Goal: Information Seeking & Learning: Learn about a topic

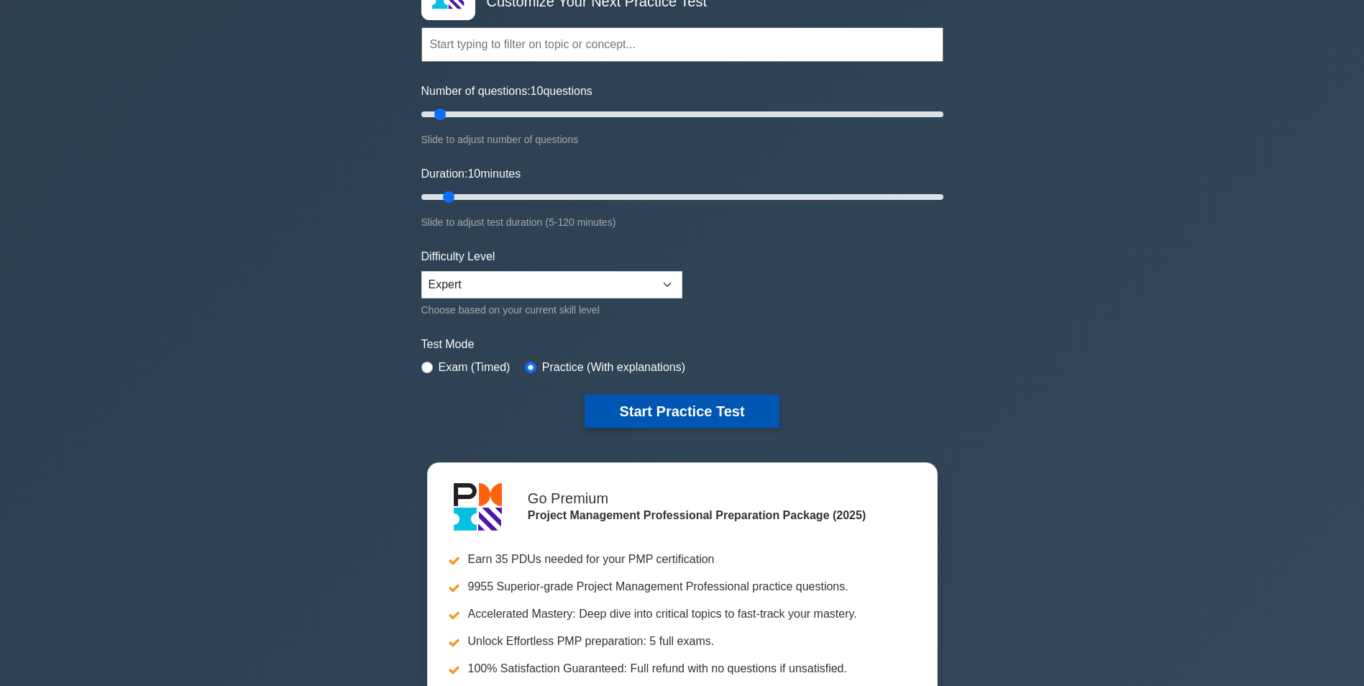
click at [689, 406] on button "Start Practice Test" at bounding box center [681, 411] width 194 height 33
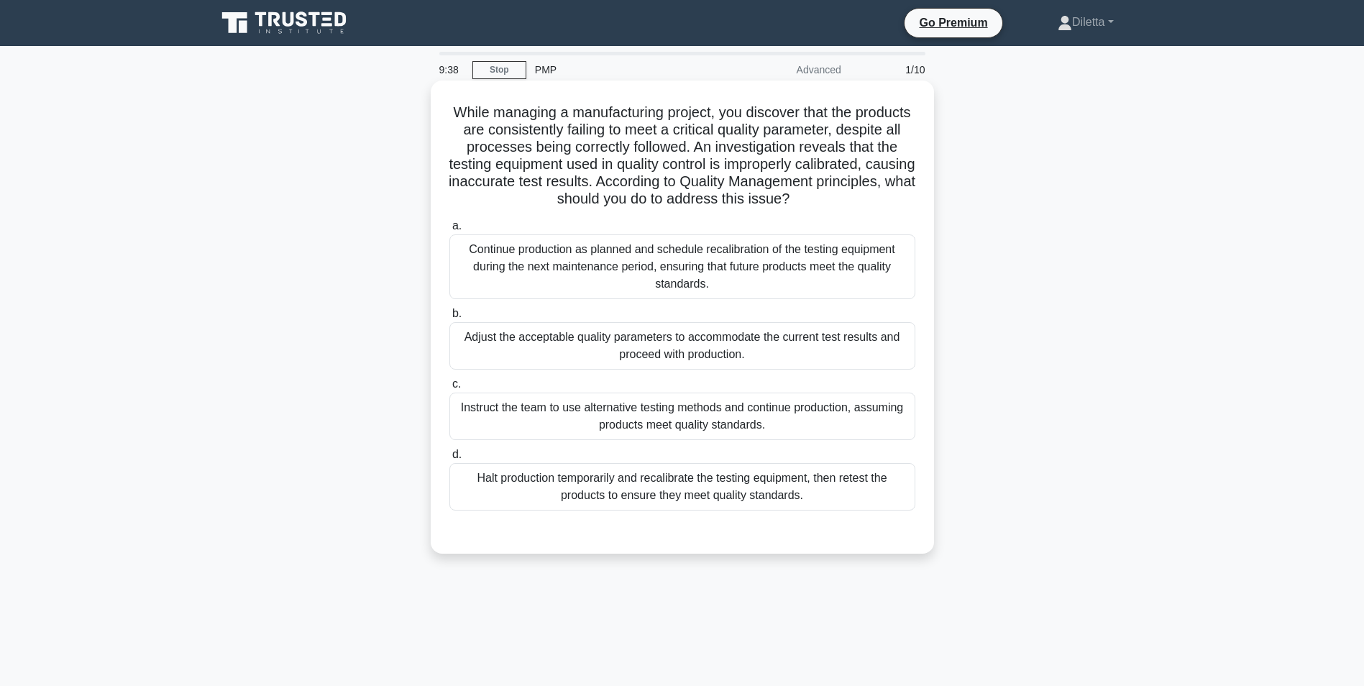
click at [731, 502] on div "Halt production temporarily and recalibrate the testing equipment, then retest …" at bounding box center [682, 486] width 466 height 47
click at [449, 459] on input "d. Halt production temporarily and recalibrate the testing equipment, then rete…" at bounding box center [449, 454] width 0 height 9
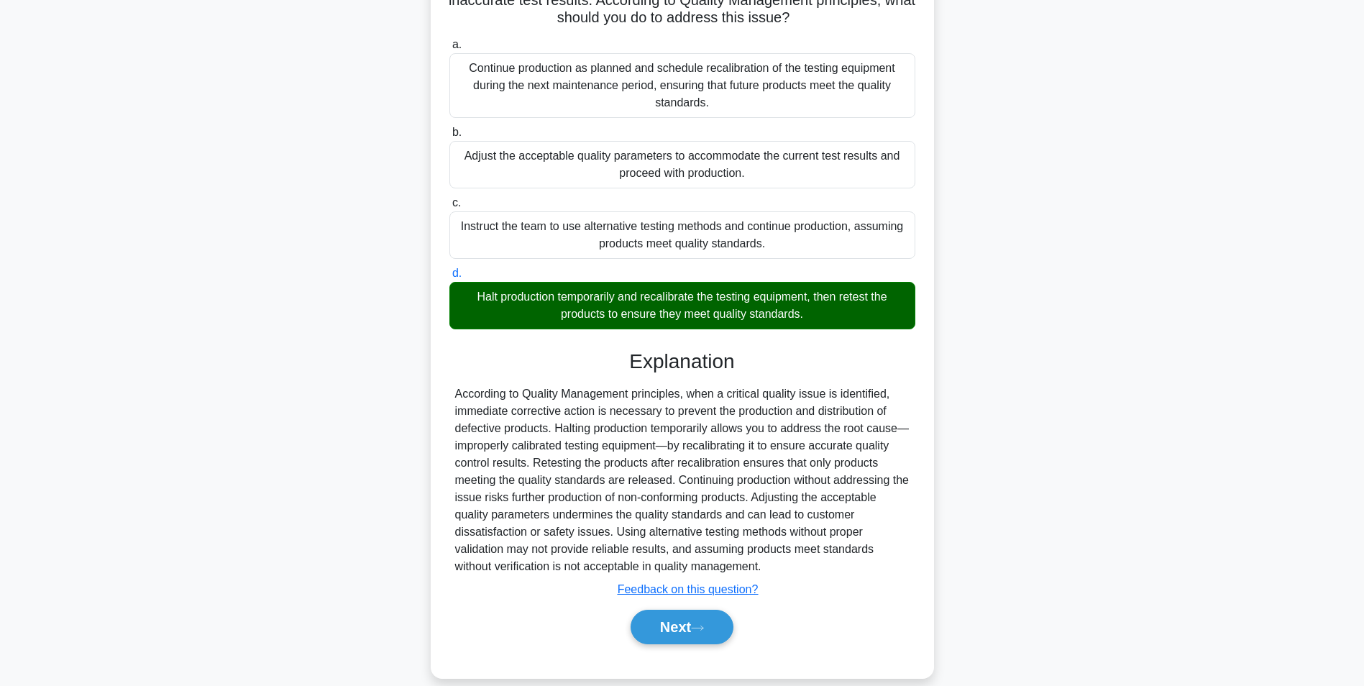
scroll to position [201, 0]
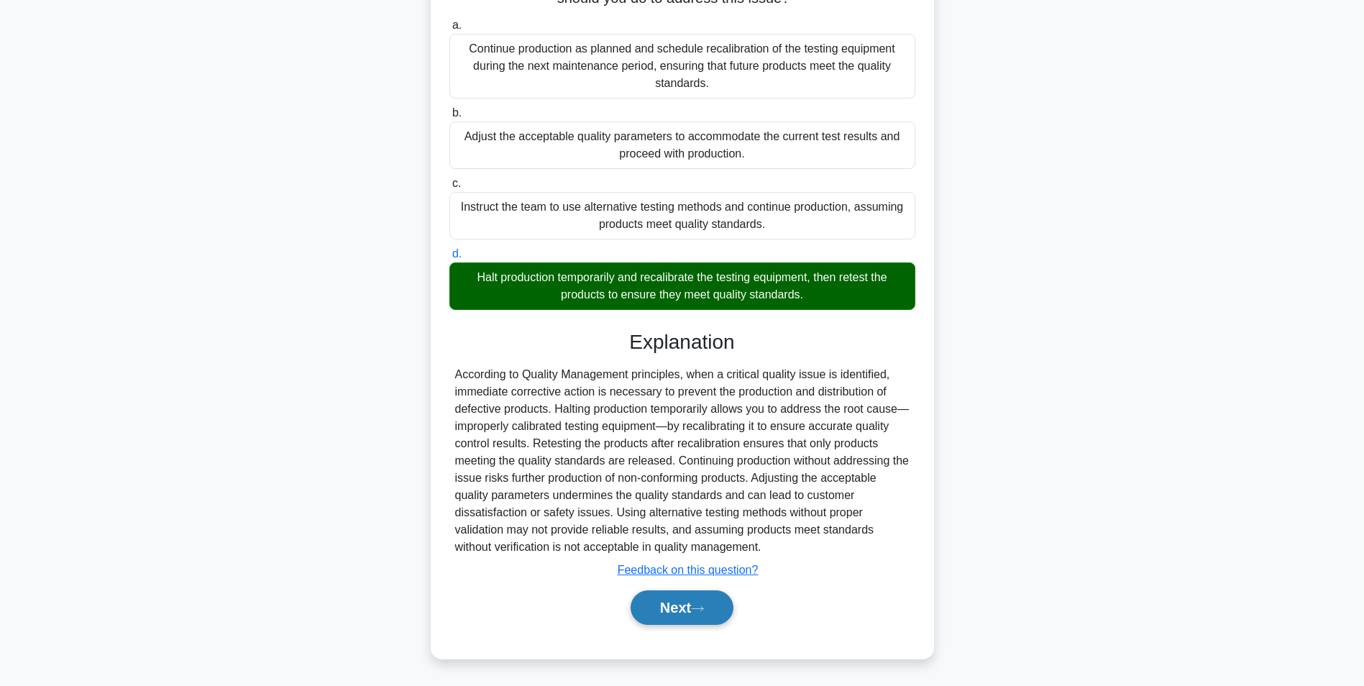
click at [668, 623] on button "Next" at bounding box center [681, 607] width 103 height 35
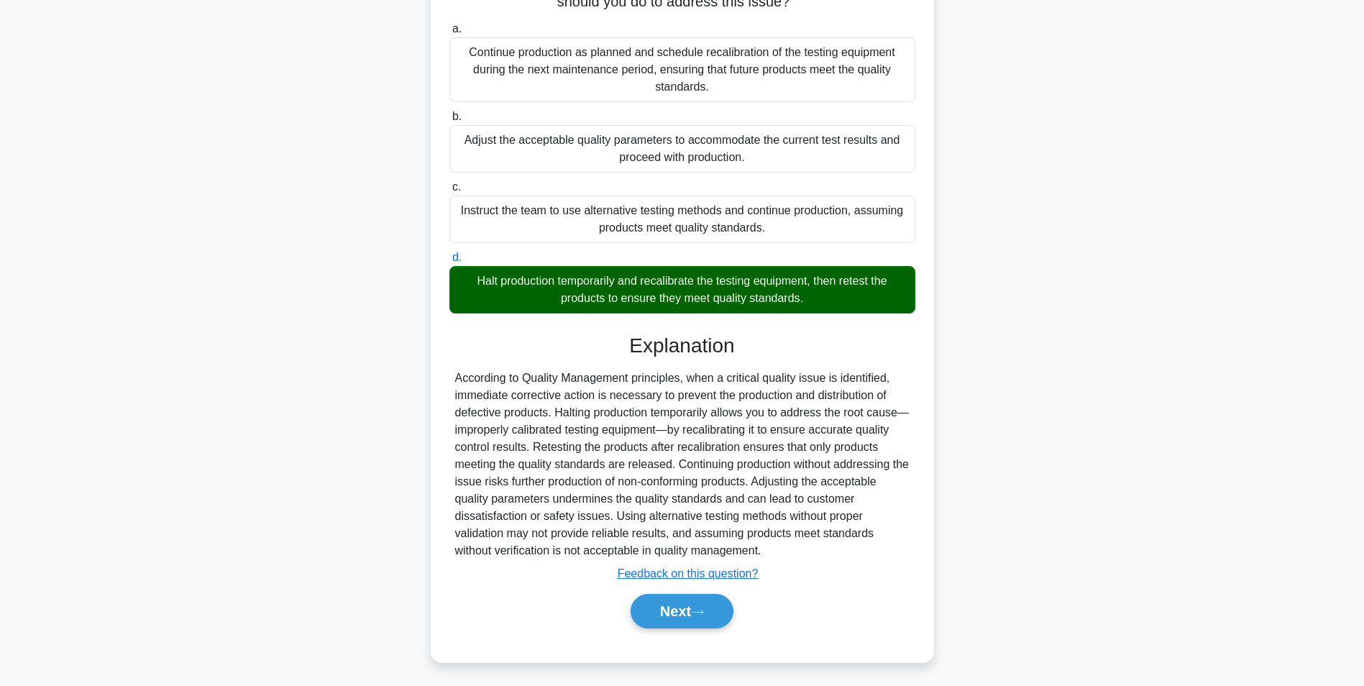
scroll to position [91, 0]
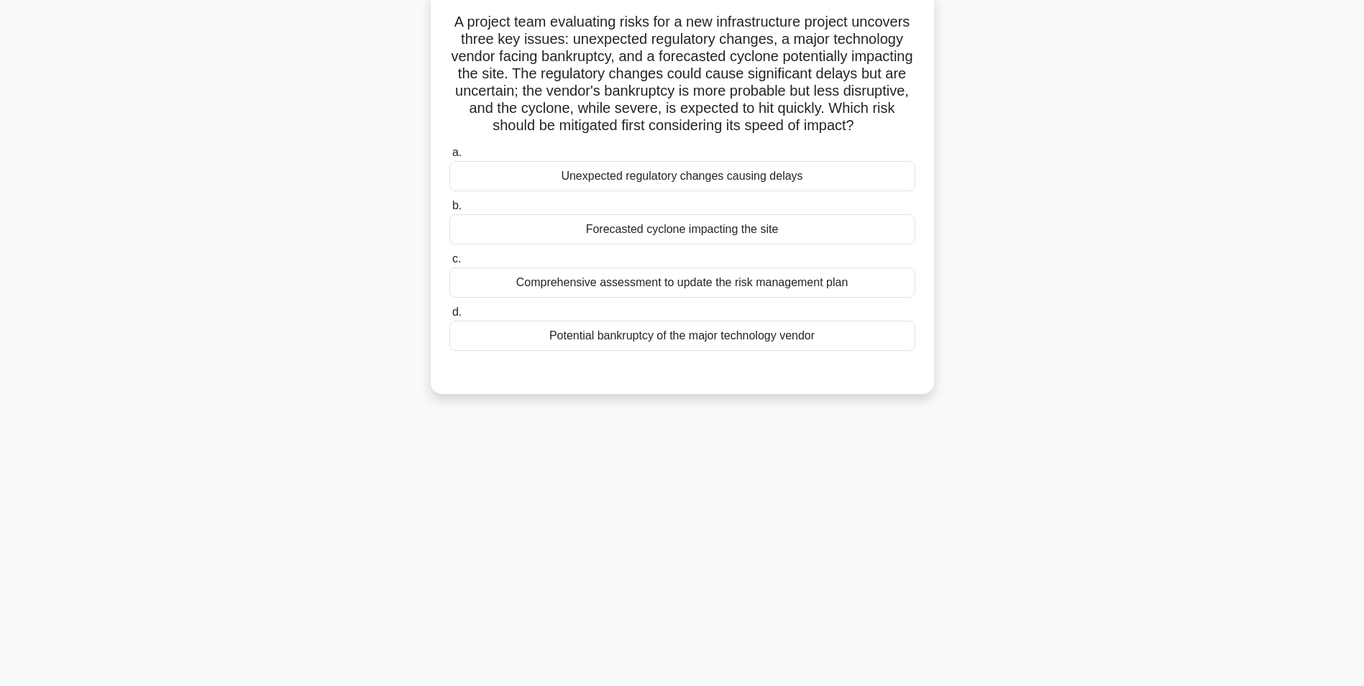
click at [750, 244] on div "Forecasted cyclone impacting the site" at bounding box center [682, 229] width 466 height 30
click at [449, 211] on input "b. Forecasted cyclone impacting the site" at bounding box center [449, 205] width 0 height 9
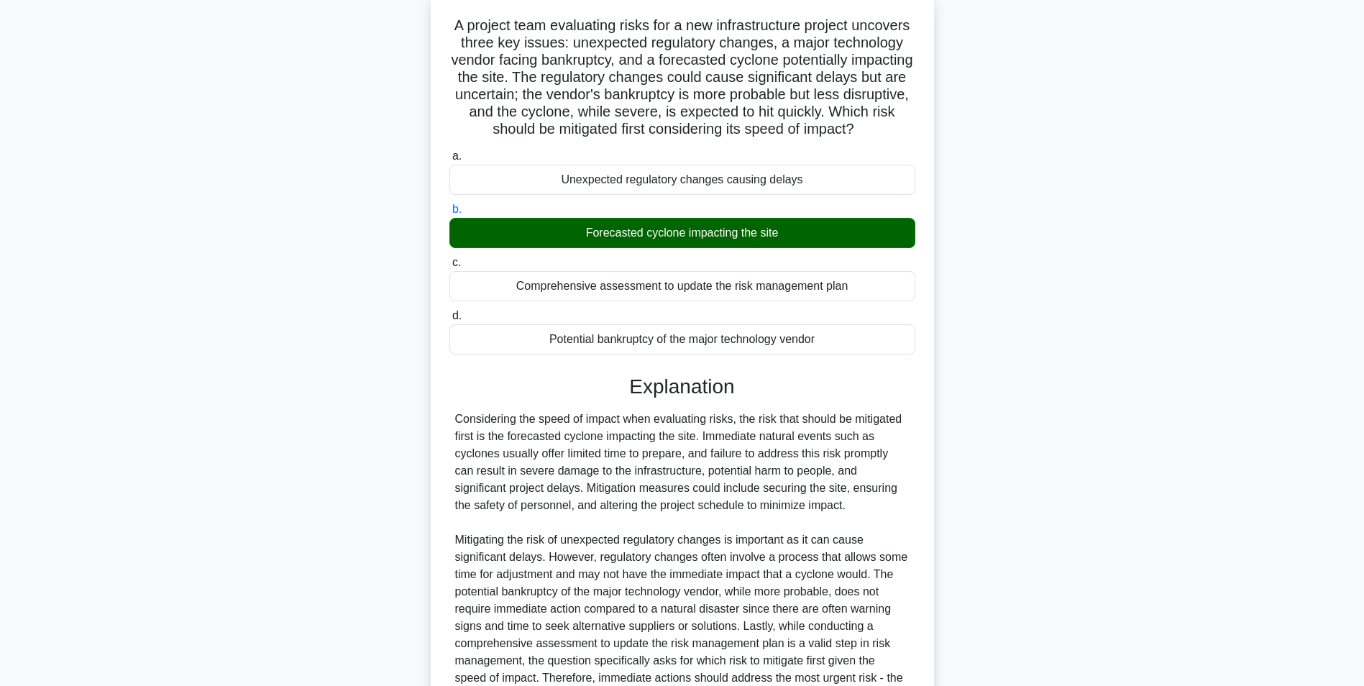
scroll to position [253, 0]
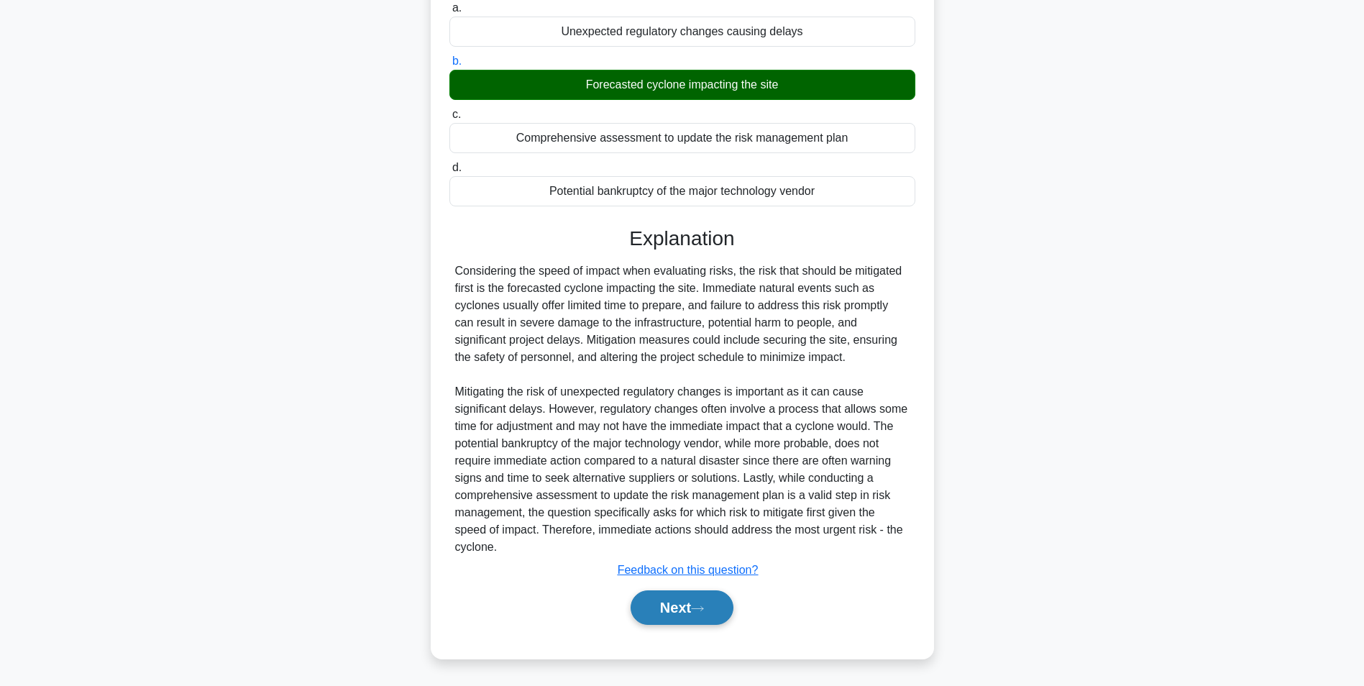
click at [698, 609] on icon at bounding box center [698, 608] width 12 height 4
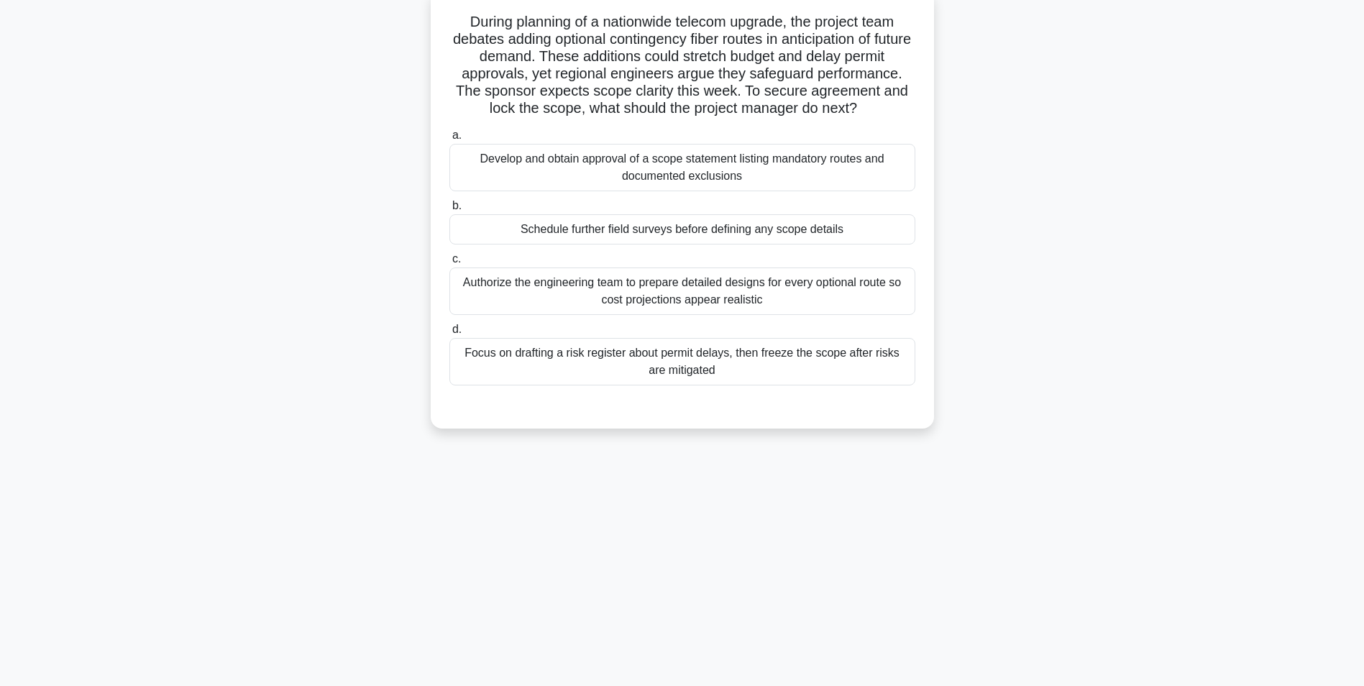
click at [870, 367] on div "Focus on drafting a risk register about permit delays, then freeze the scope af…" at bounding box center [682, 361] width 466 height 47
click at [449, 334] on input "d. Focus on drafting a risk register about permit delays, then freeze the scope…" at bounding box center [449, 329] width 0 height 9
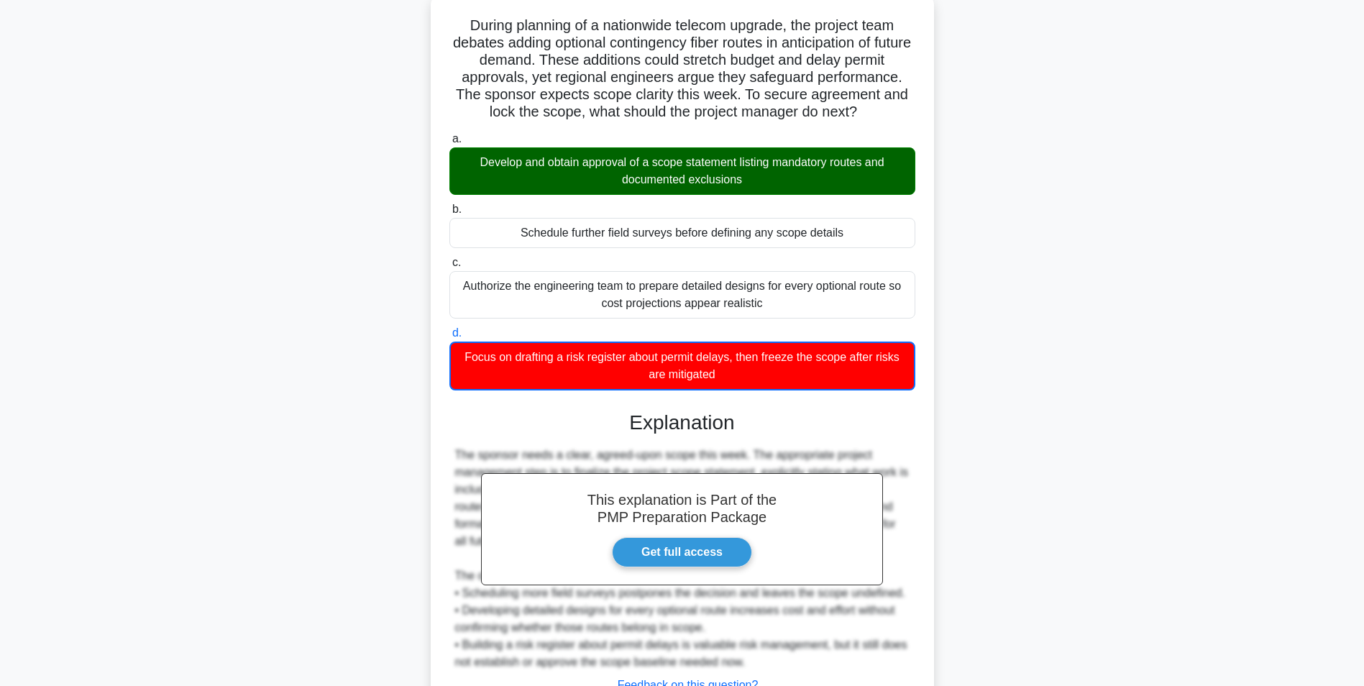
scroll to position [203, 0]
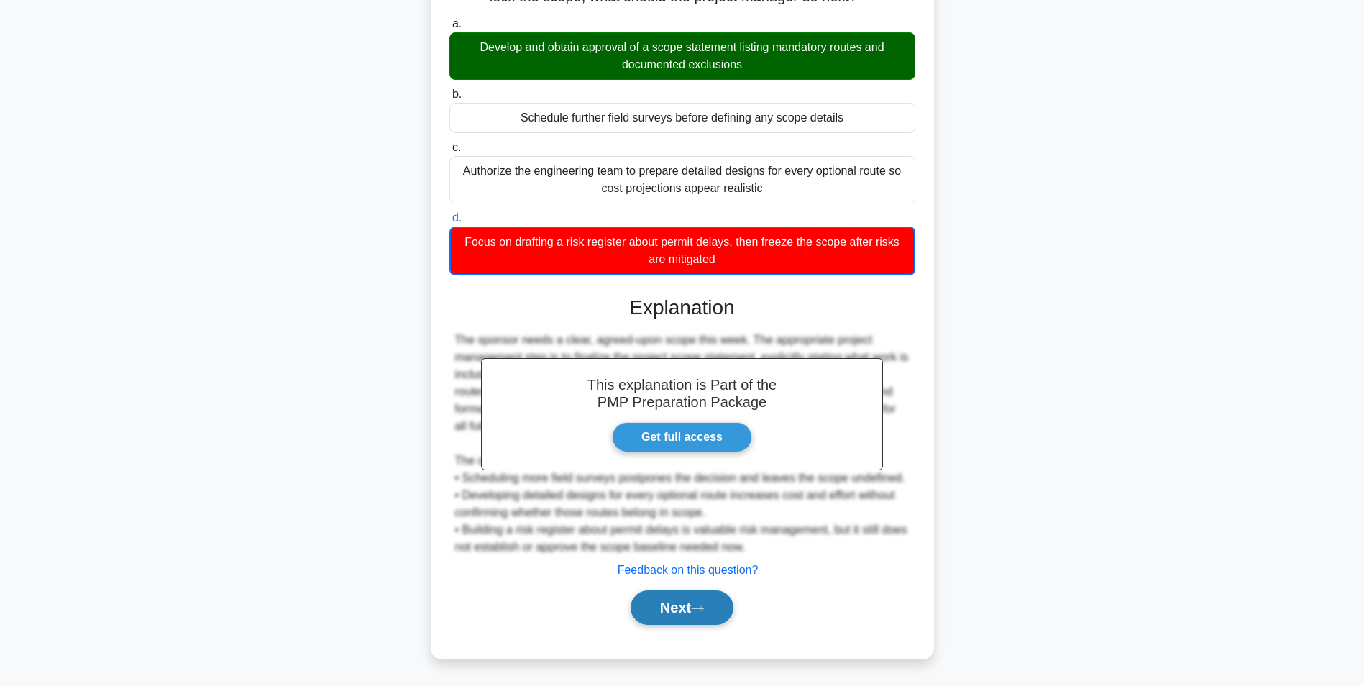
click at [699, 601] on button "Next" at bounding box center [681, 607] width 103 height 35
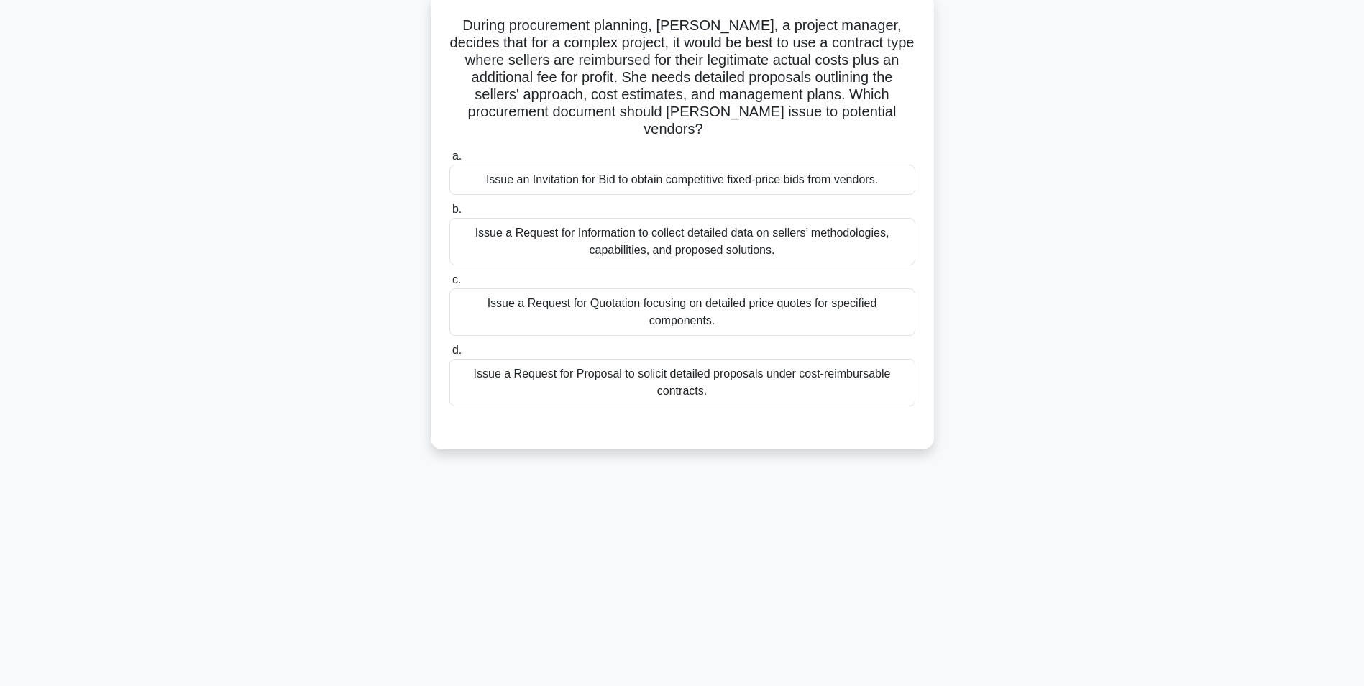
scroll to position [55, 0]
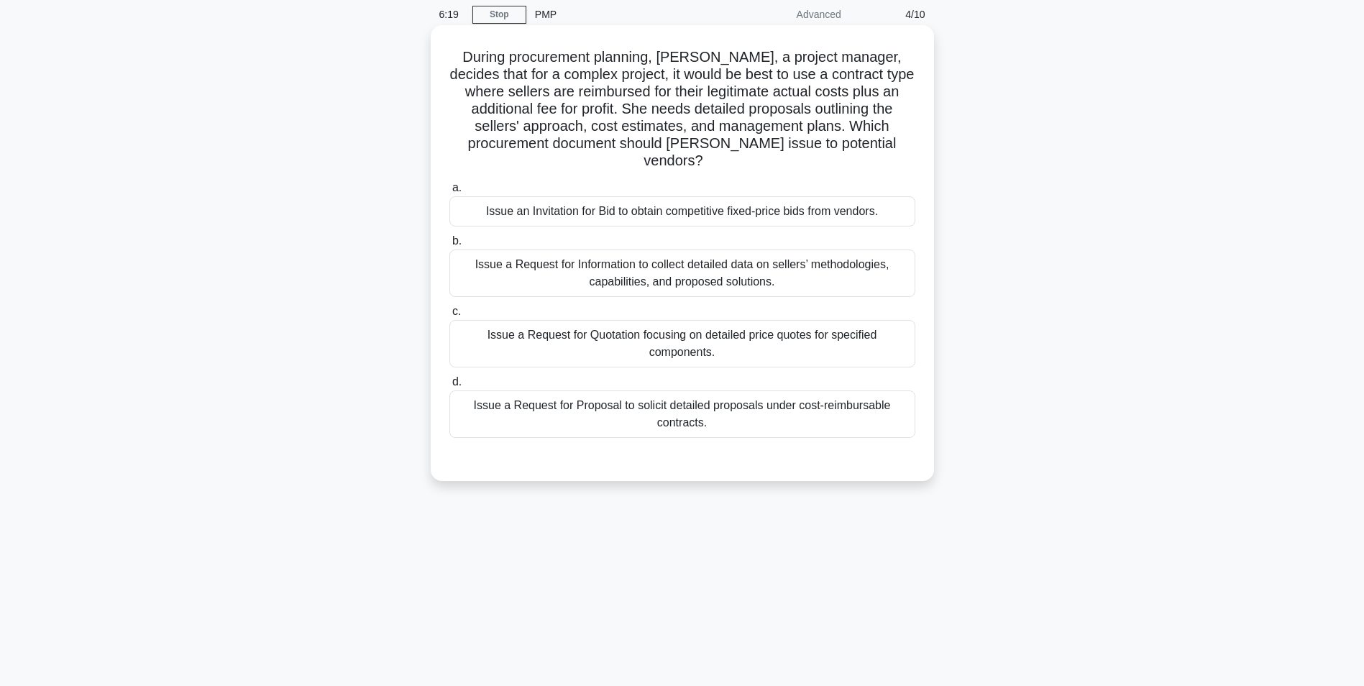
click at [730, 320] on div "Issue a Request for Quotation focusing on detailed price quotes for specified c…" at bounding box center [682, 343] width 466 height 47
click at [449, 316] on input "c. Issue a Request for Quotation focusing on detailed price quotes for specifie…" at bounding box center [449, 311] width 0 height 9
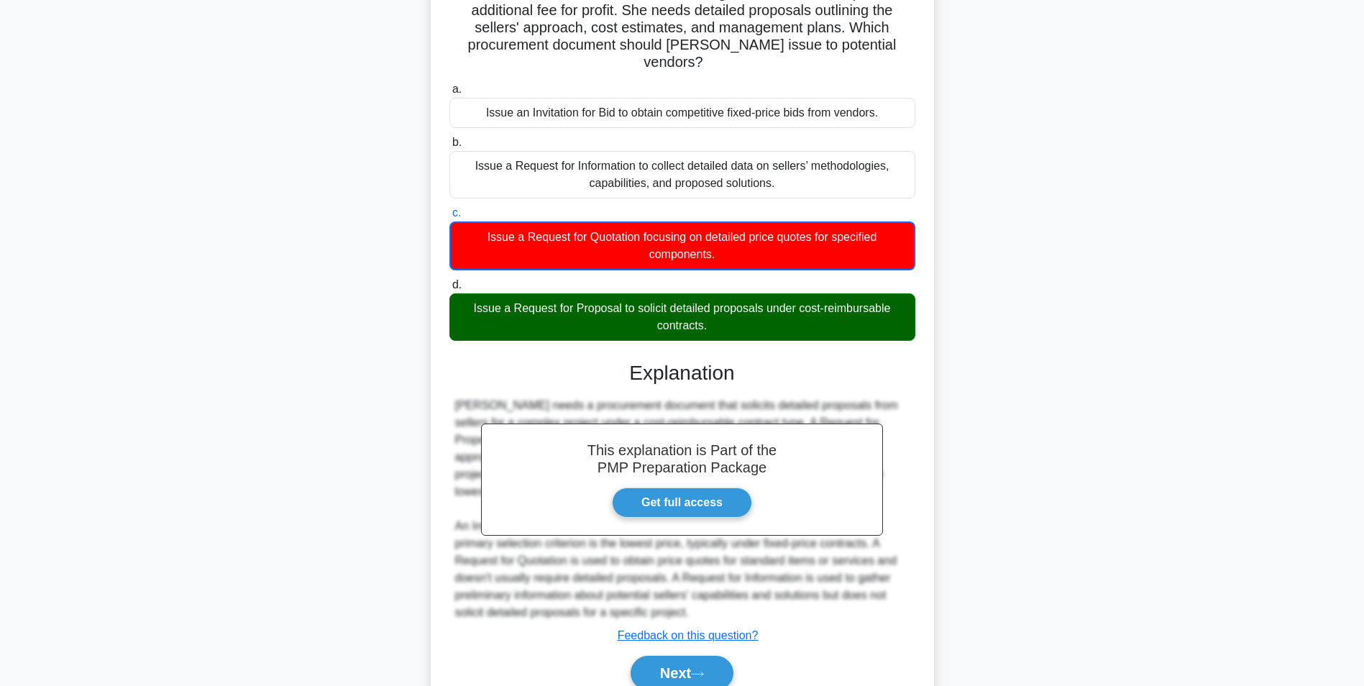
scroll to position [185, 0]
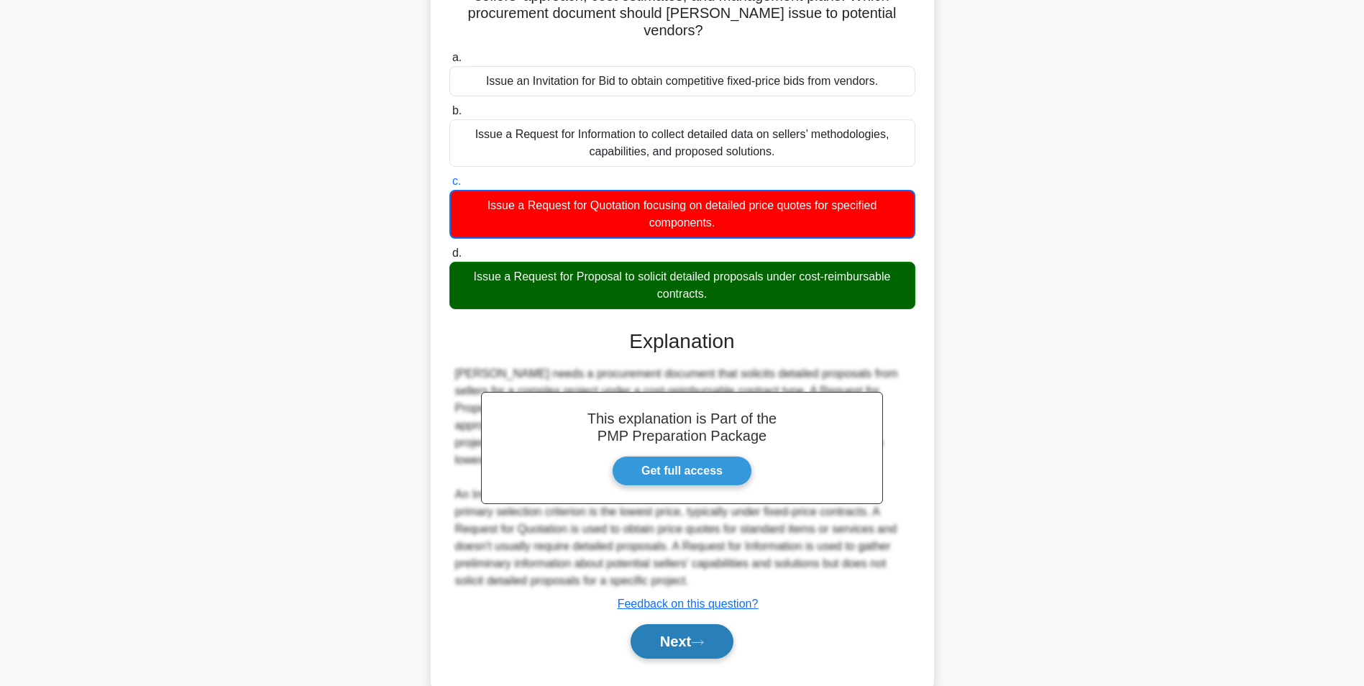
click at [695, 624] on button "Next" at bounding box center [681, 641] width 103 height 35
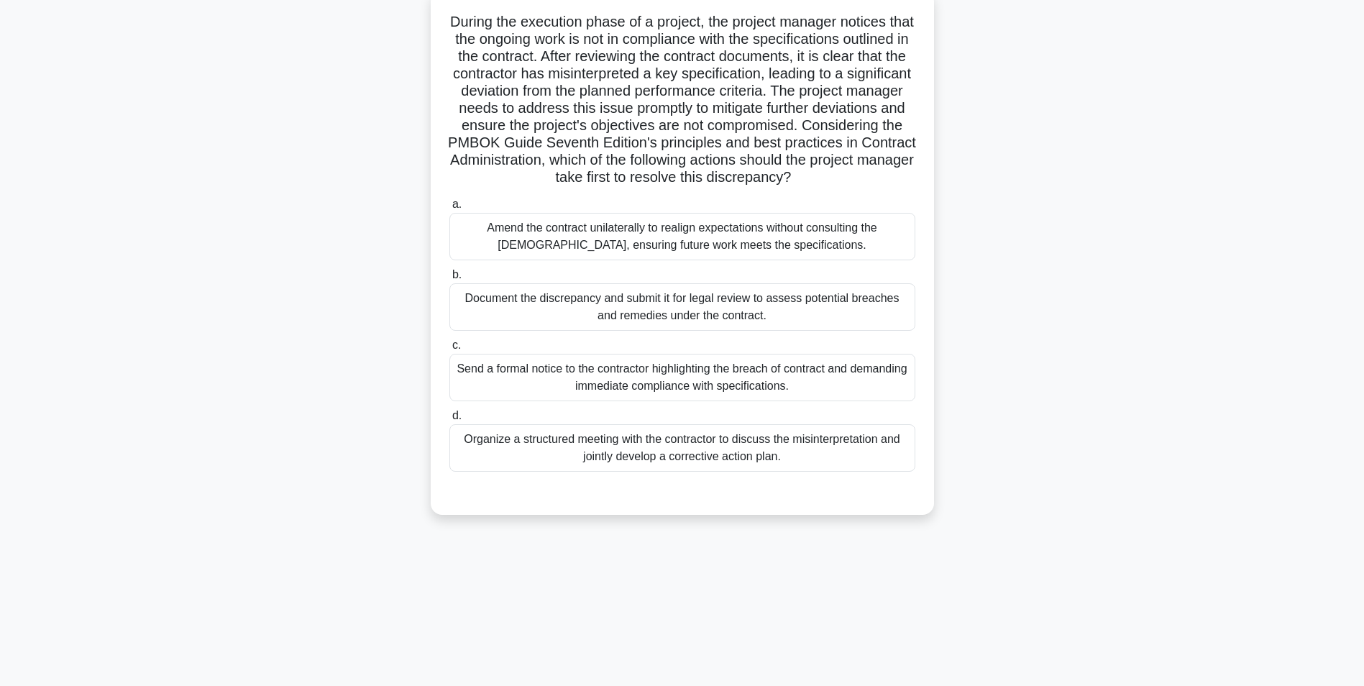
click at [870, 469] on div "Organize a structured meeting with the contractor to discuss the misinterpretat…" at bounding box center [682, 447] width 466 height 47
click at [449, 421] on input "d. Organize a structured meeting with the contractor to discuss the misinterpre…" at bounding box center [449, 415] width 0 height 9
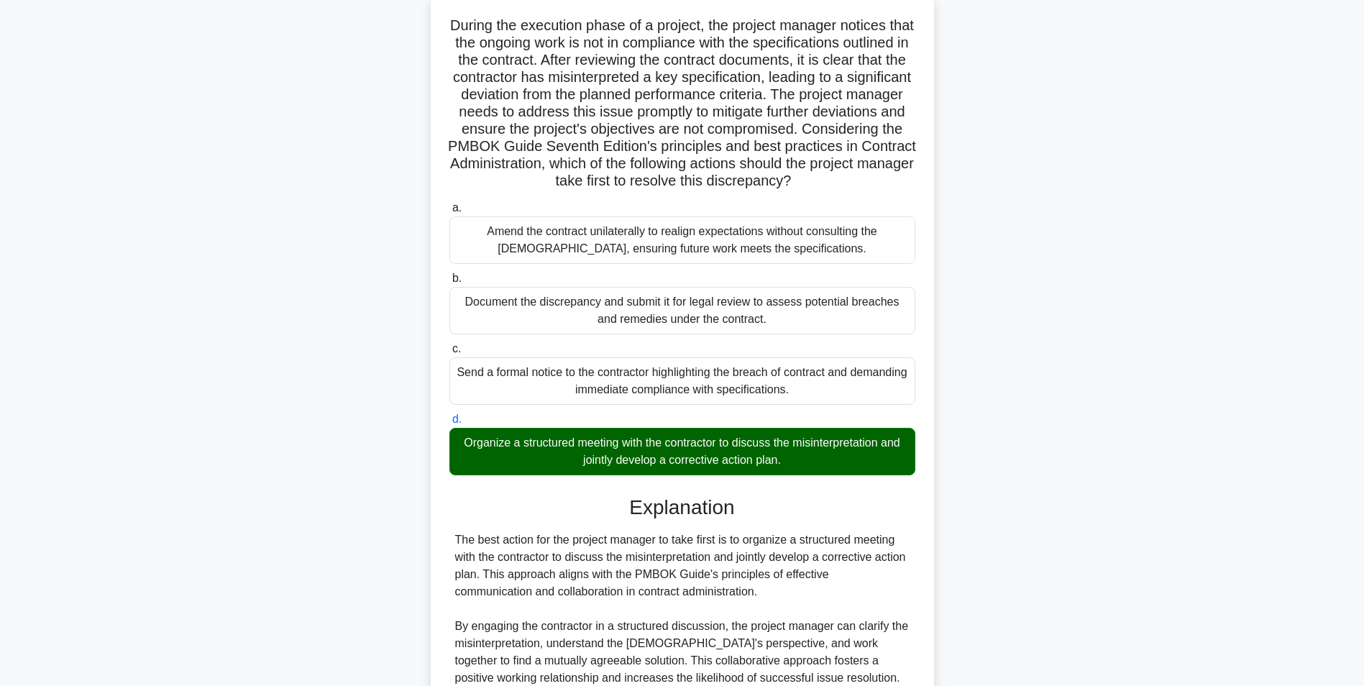
scroll to position [339, 0]
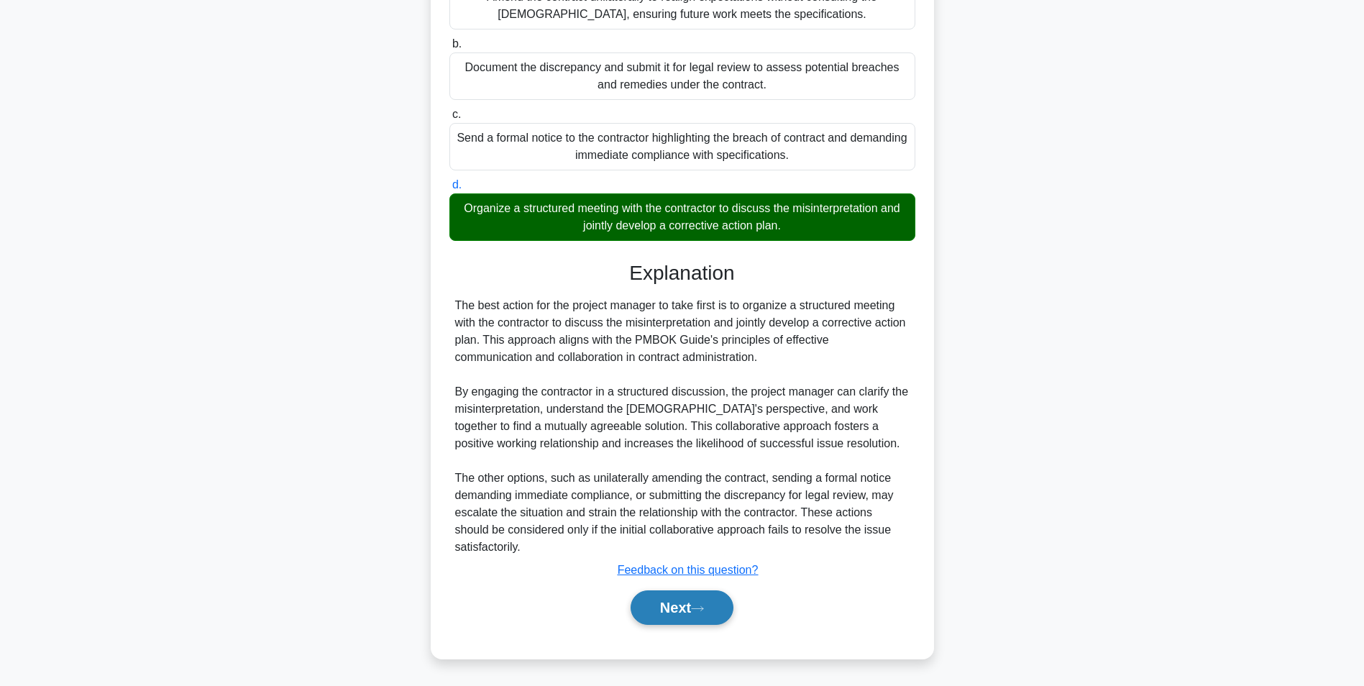
click at [692, 601] on button "Next" at bounding box center [681, 607] width 103 height 35
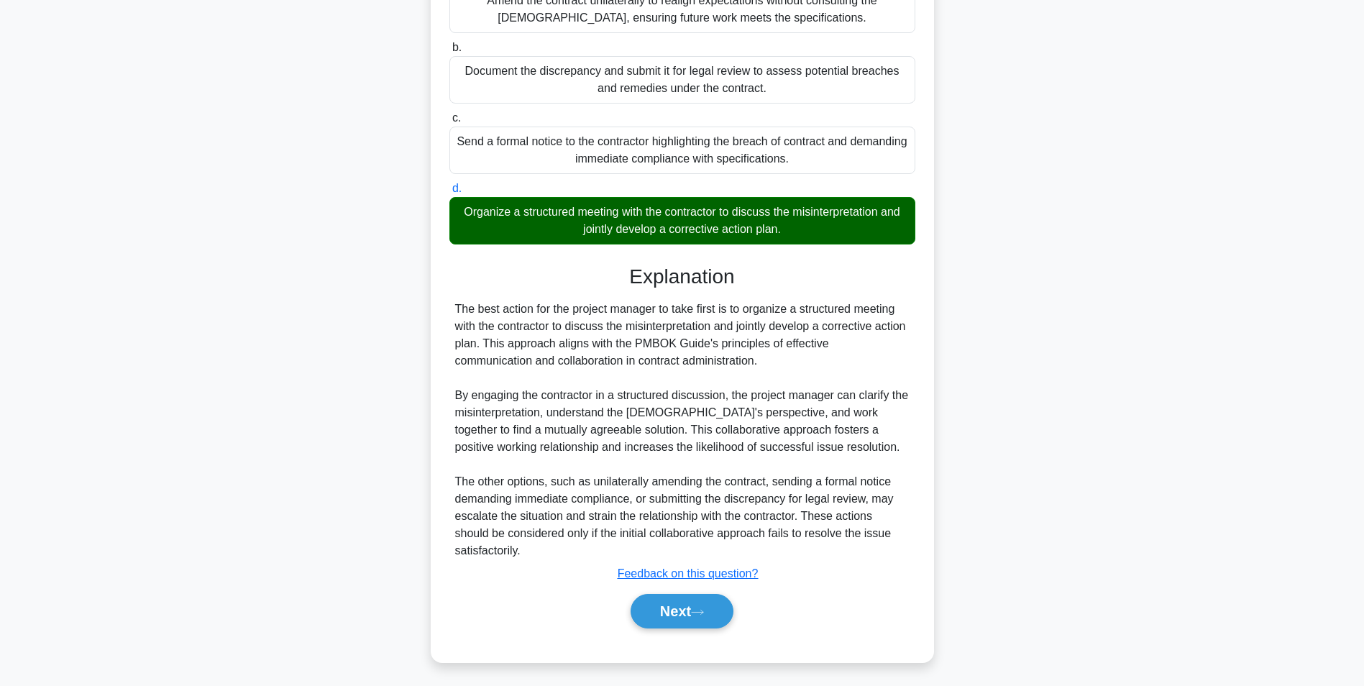
scroll to position [91, 0]
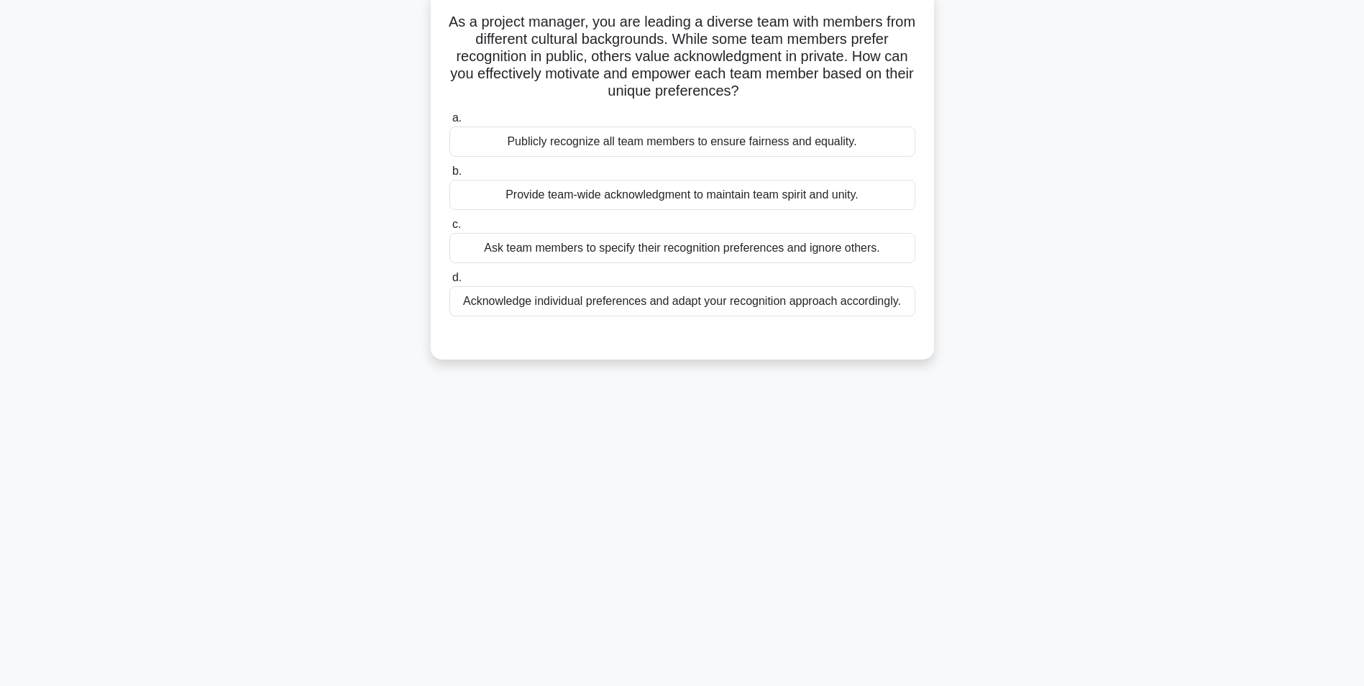
click at [823, 300] on div "Acknowledge individual preferences and adapt your recognition approach accordin…" at bounding box center [682, 301] width 466 height 30
click at [449, 283] on input "d. Acknowledge individual preferences and adapt your recognition approach accor…" at bounding box center [449, 277] width 0 height 9
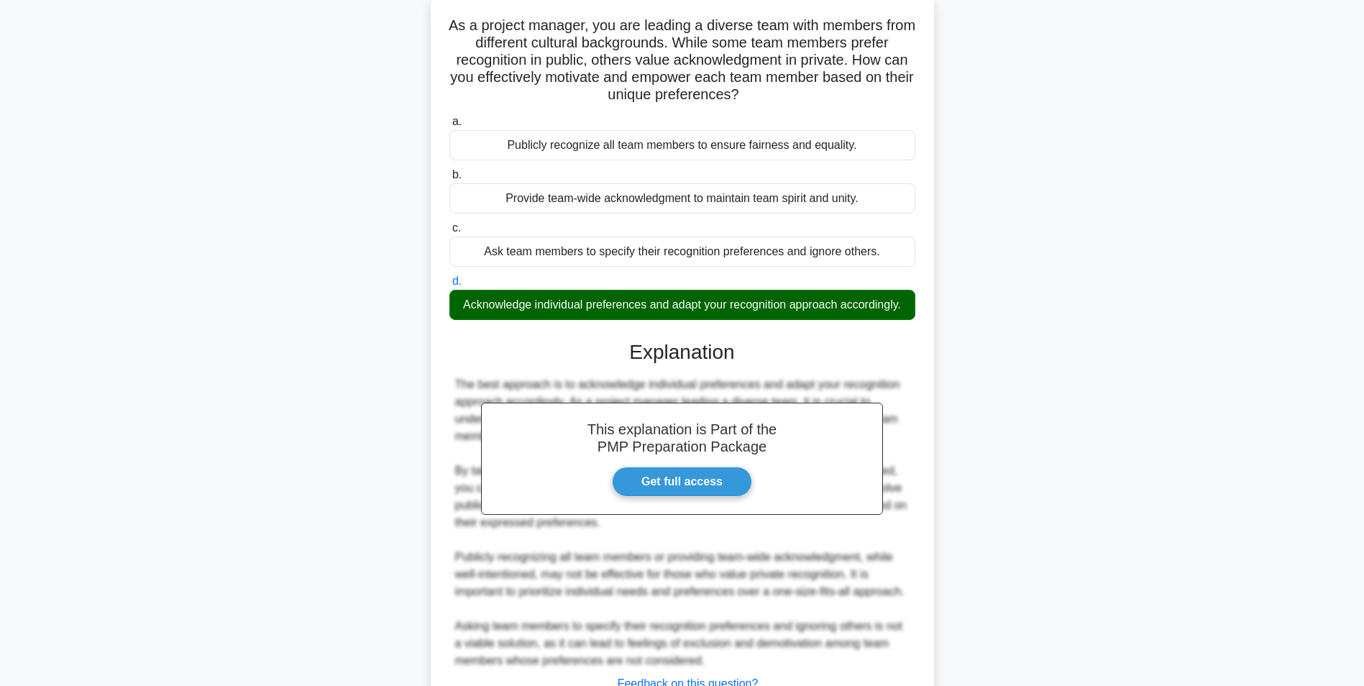
scroll to position [201, 0]
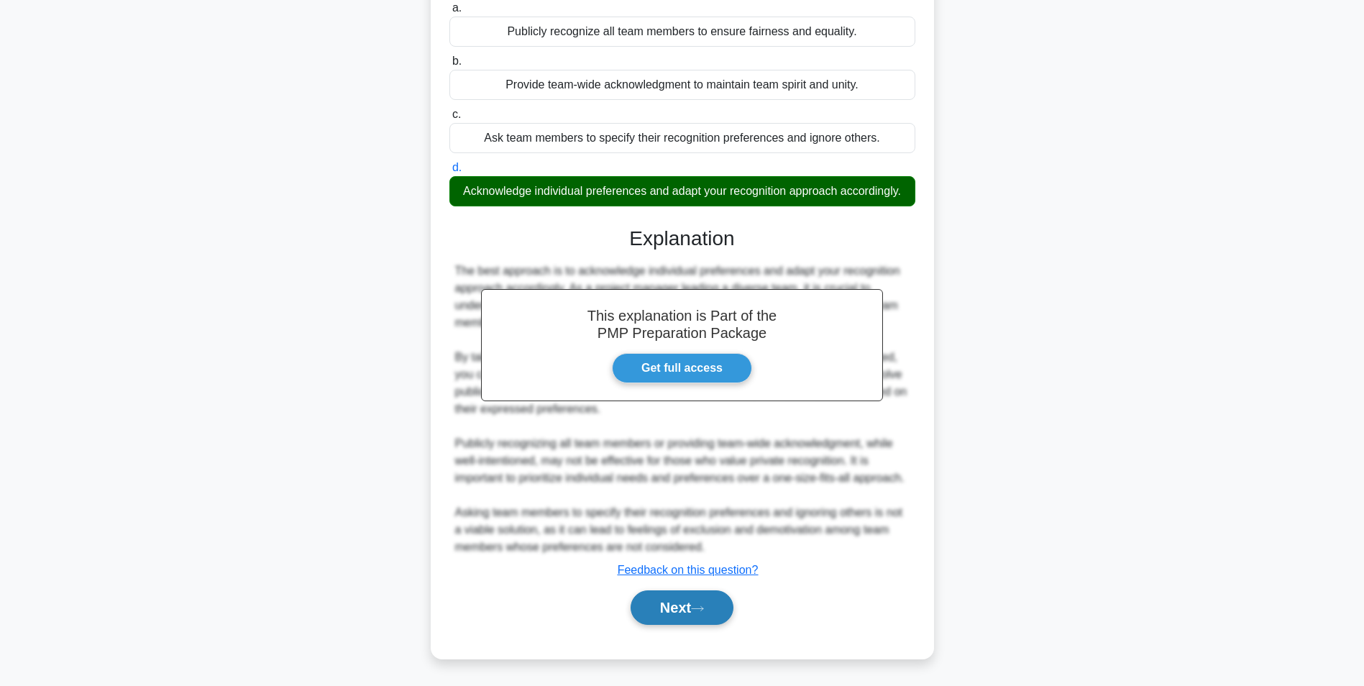
click at [709, 597] on button "Next" at bounding box center [681, 607] width 103 height 35
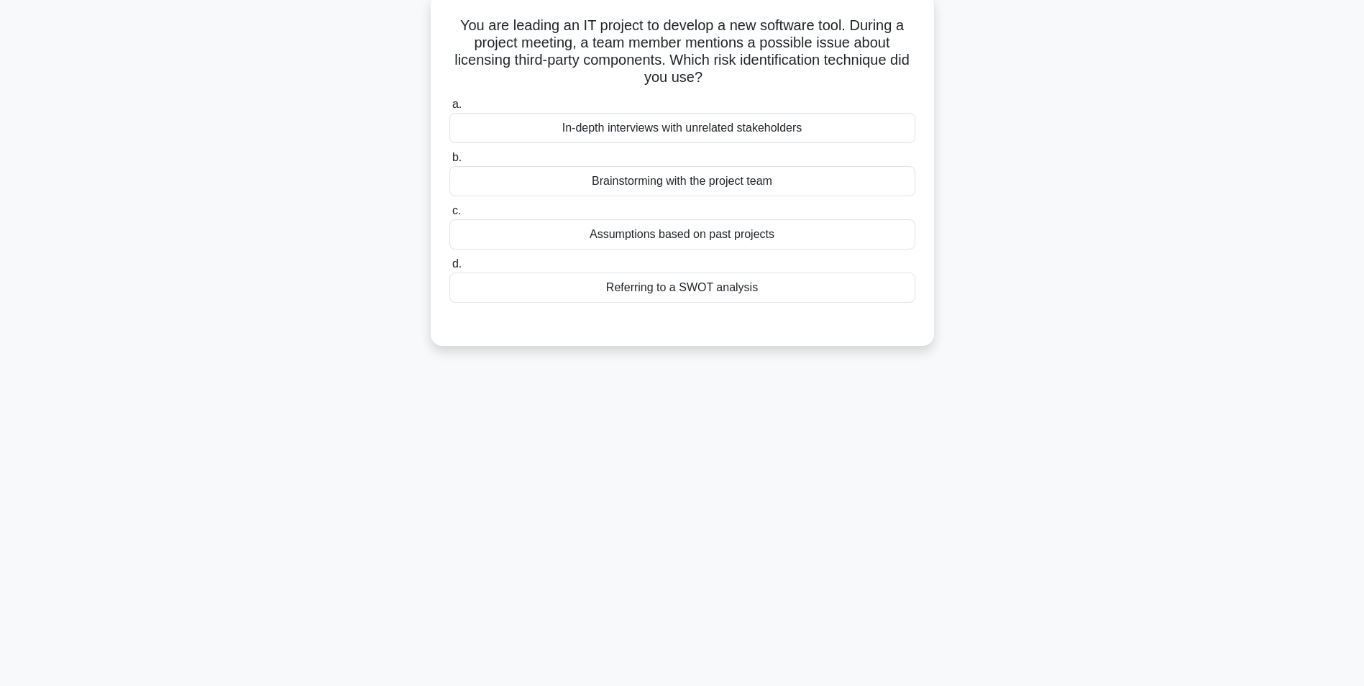
scroll to position [91, 0]
click at [682, 601] on div "5:08 Stop PMP Advanced 7/10 You are leading an IT project to develop a new soft…" at bounding box center [682, 320] width 949 height 719
click at [754, 121] on div "In-depth interviews with unrelated stakeholders" at bounding box center [682, 124] width 466 height 30
click at [449, 106] on input "a. In-depth interviews with unrelated stakeholders" at bounding box center [449, 100] width 0 height 9
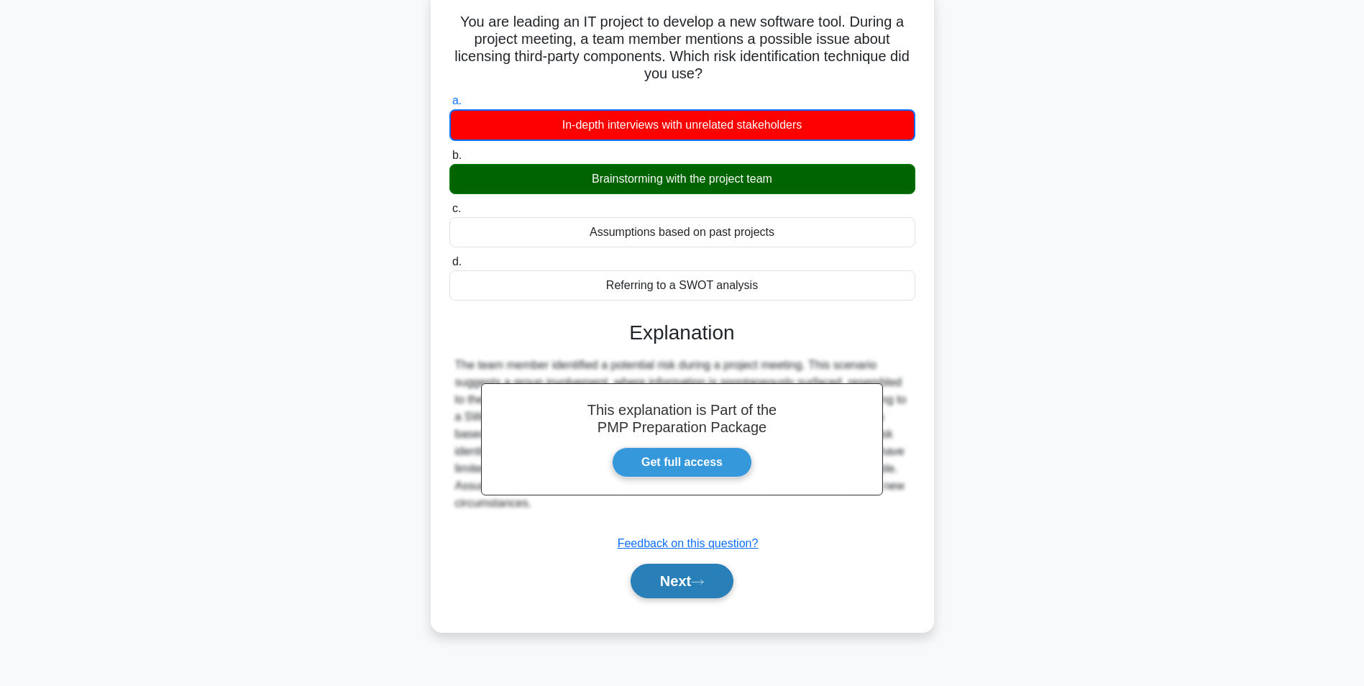
click at [701, 580] on icon at bounding box center [697, 582] width 13 height 8
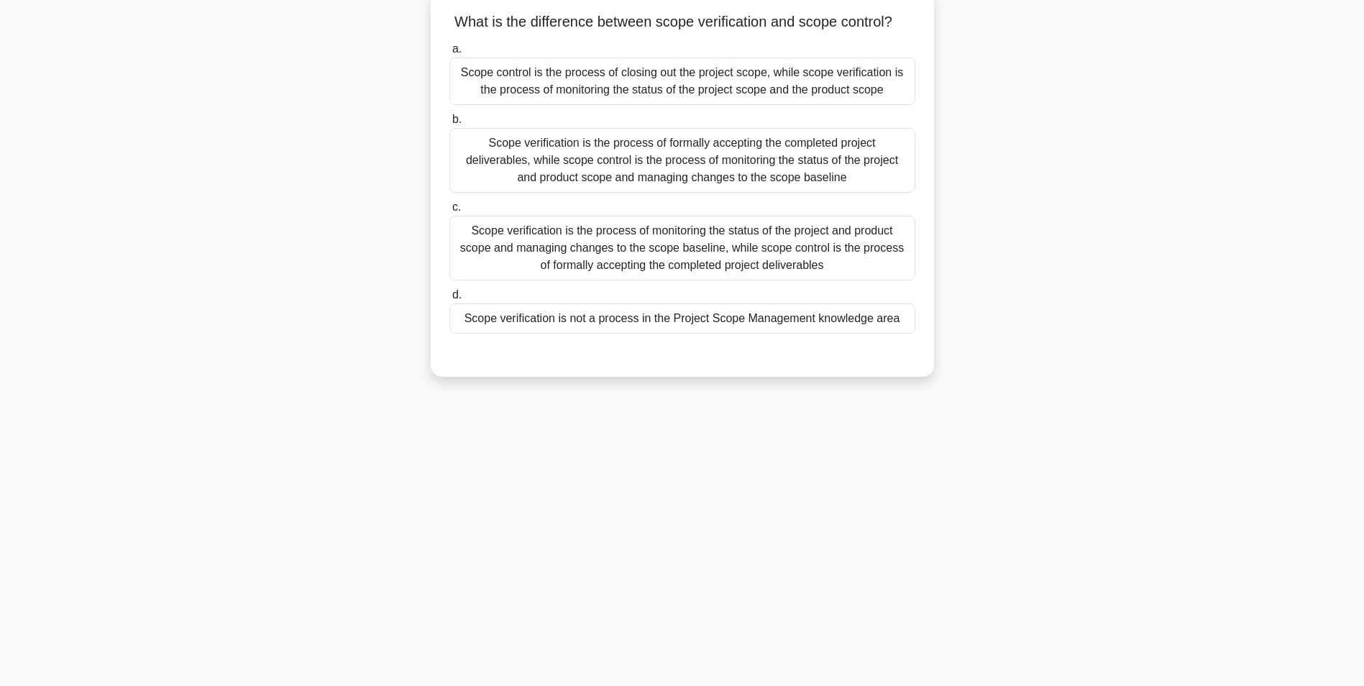
click at [800, 193] on div "Scope verification is the process of formally accepting the completed project d…" at bounding box center [682, 160] width 466 height 65
click at [449, 124] on input "b. Scope verification is the process of formally accepting the completed projec…" at bounding box center [449, 119] width 0 height 9
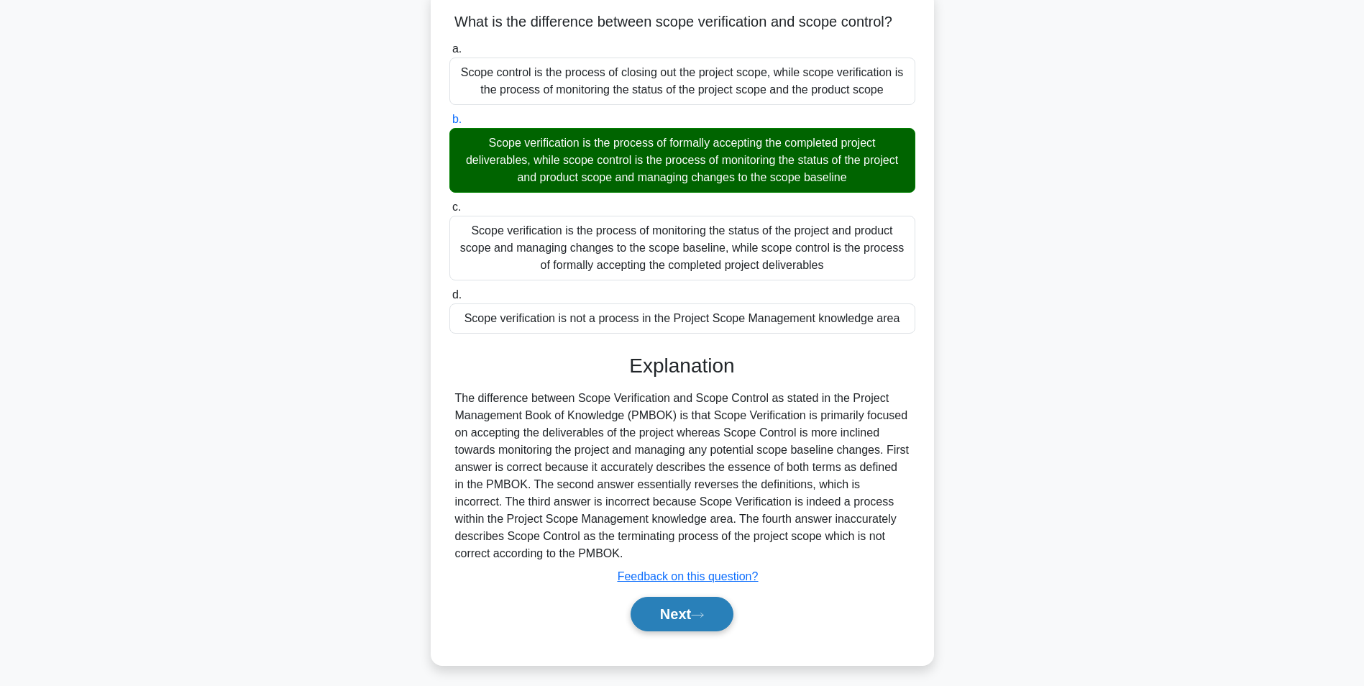
click at [694, 631] on button "Next" at bounding box center [681, 614] width 103 height 35
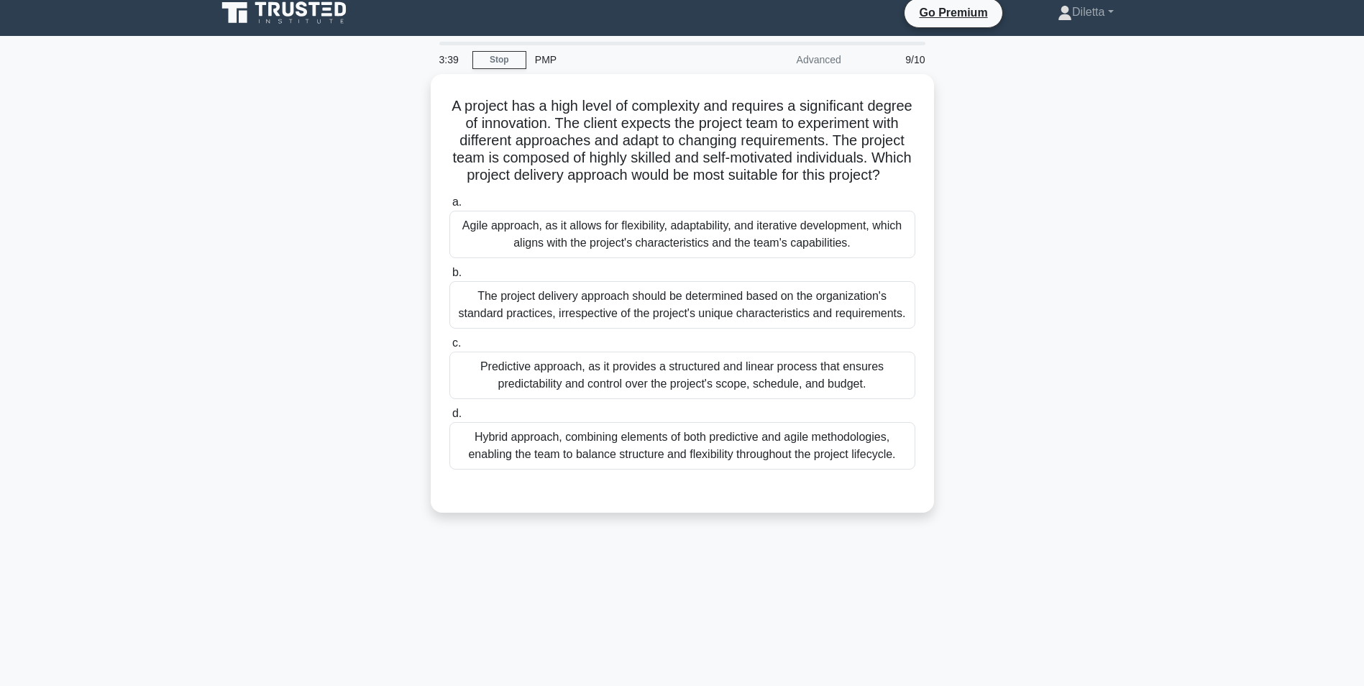
scroll to position [0, 0]
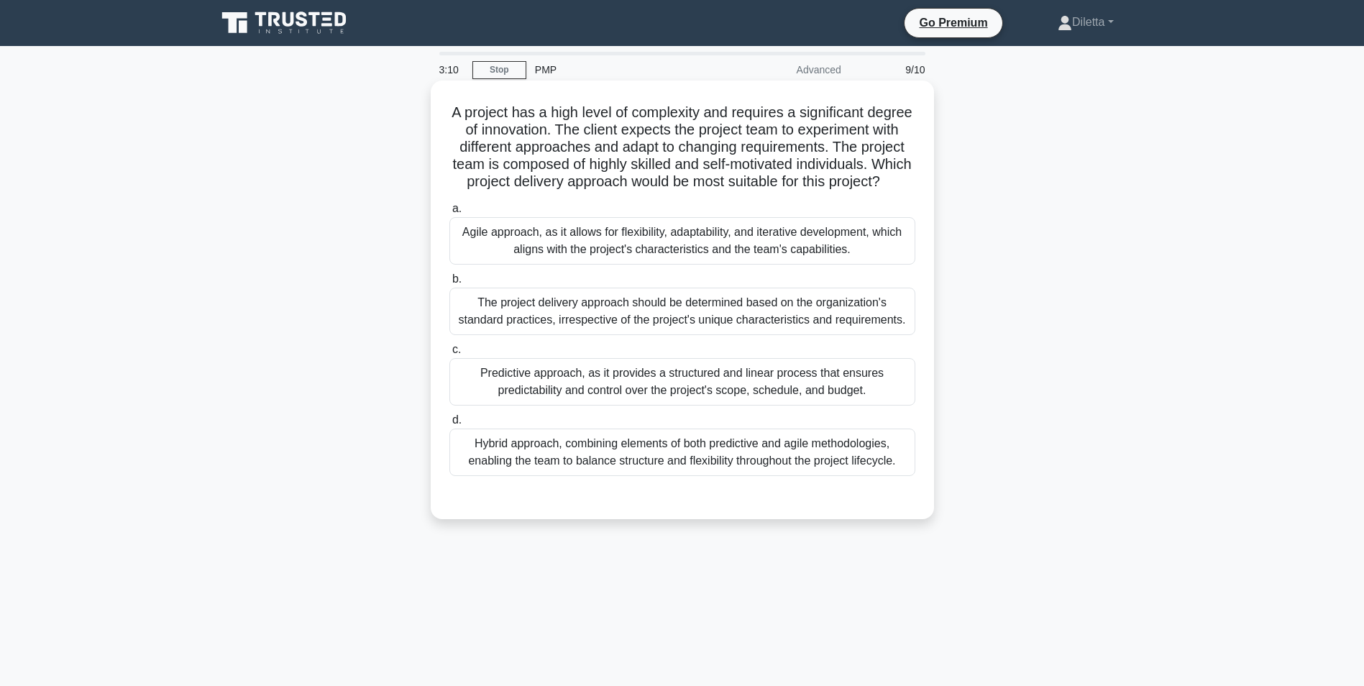
click at [840, 261] on div "Agile approach, as it allows for flexibility, adaptability, and iterative devel…" at bounding box center [682, 240] width 466 height 47
click at [449, 213] on input "a. Agile approach, as it allows for flexibility, adaptability, and iterative de…" at bounding box center [449, 208] width 0 height 9
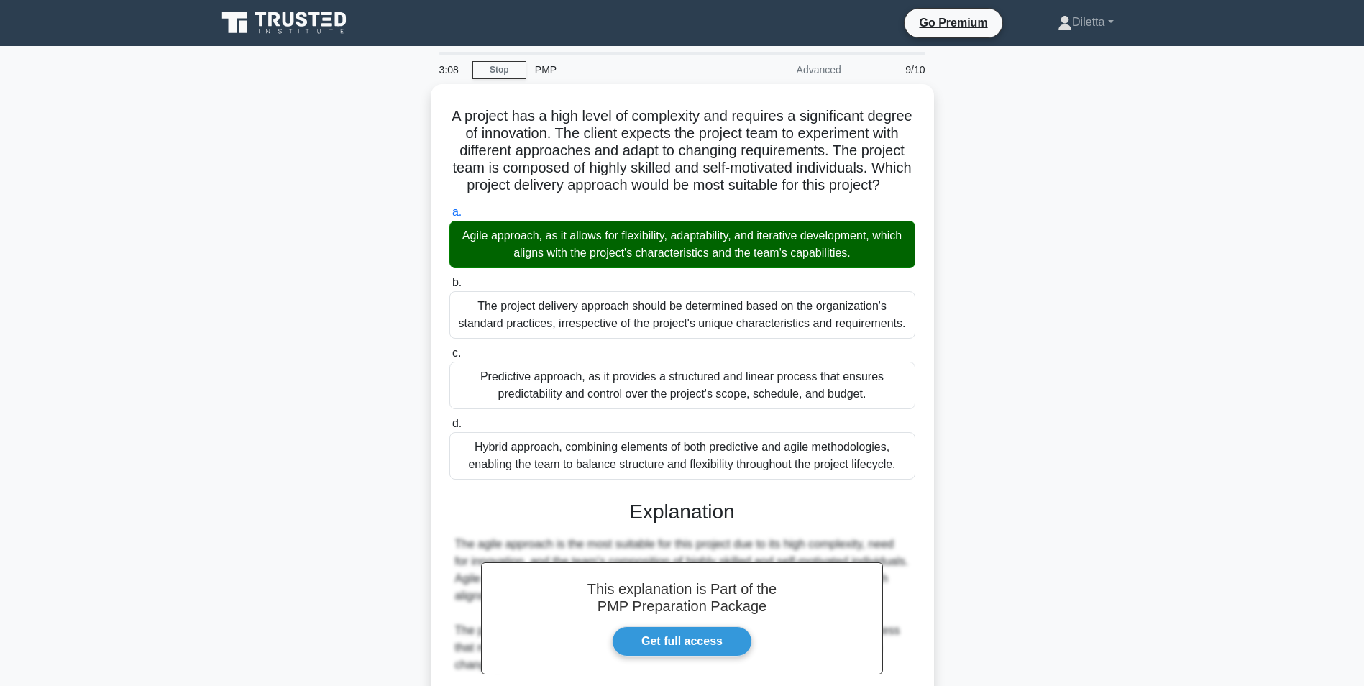
scroll to position [288, 0]
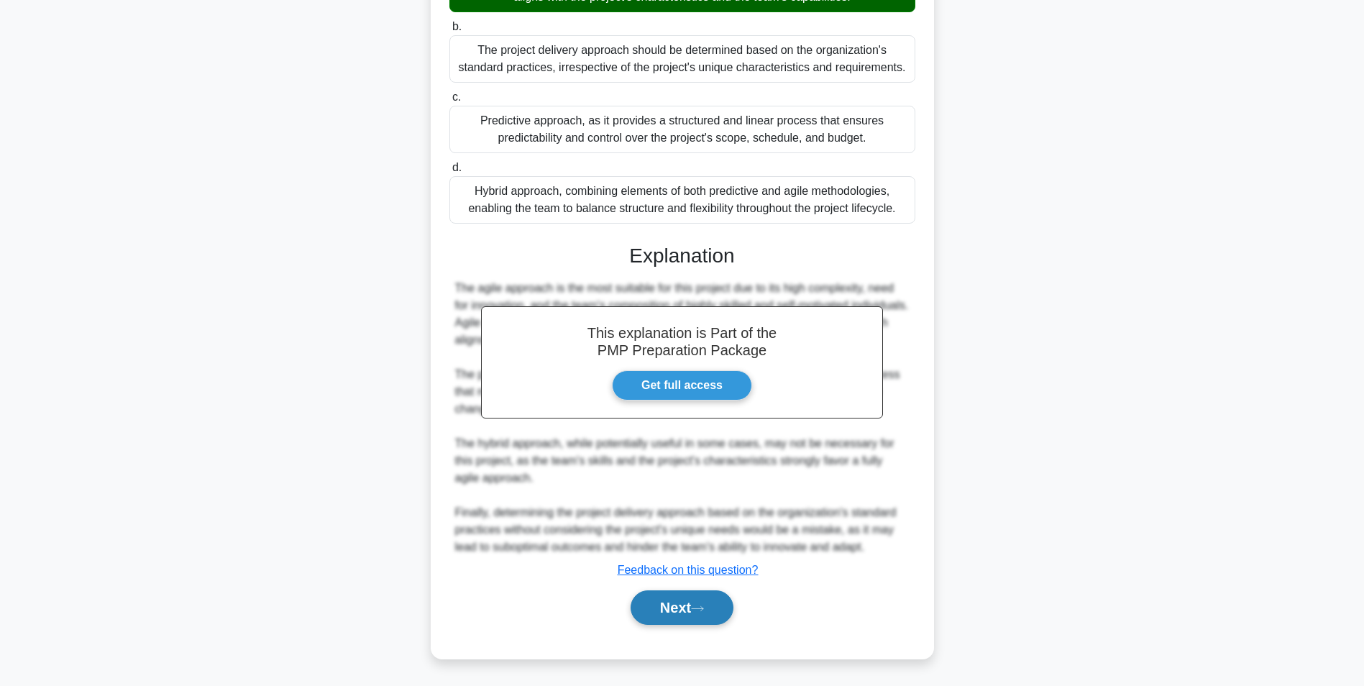
click at [699, 607] on icon at bounding box center [697, 609] width 13 height 8
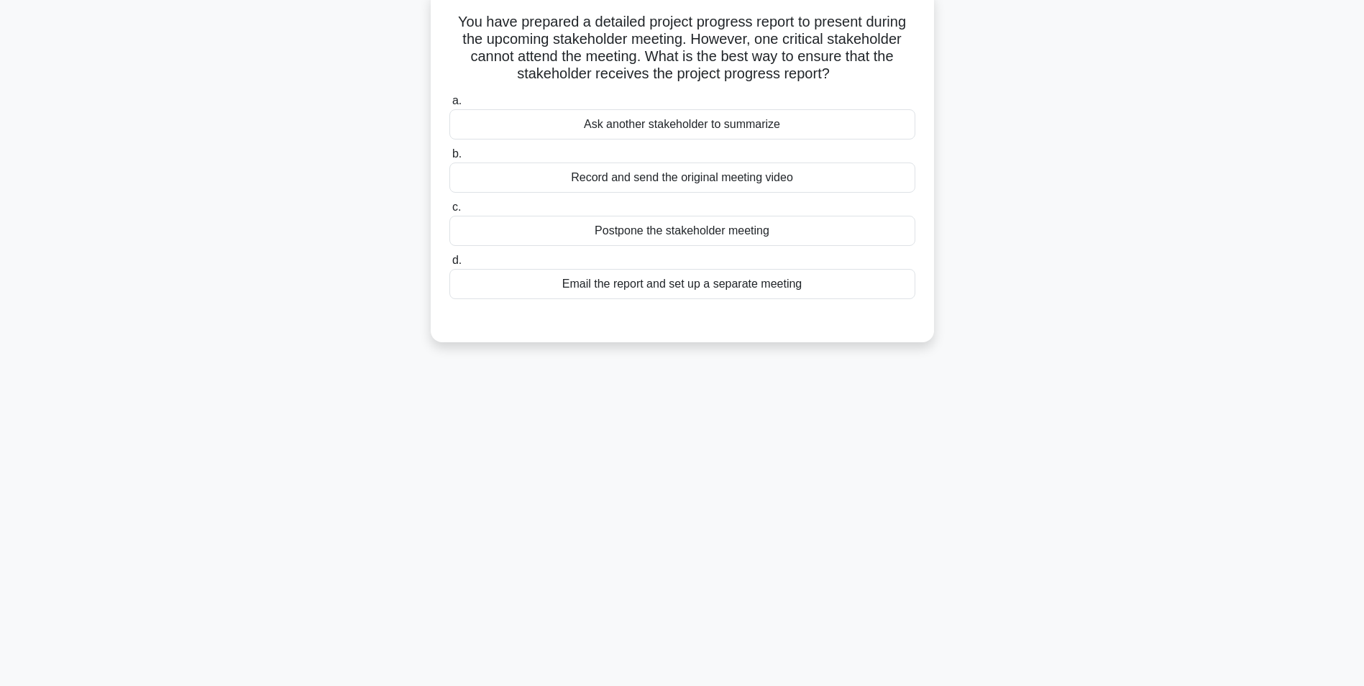
click at [745, 275] on div "Email the report and set up a separate meeting" at bounding box center [682, 284] width 466 height 30
click at [449, 265] on input "d. Email the report and set up a separate meeting" at bounding box center [449, 260] width 0 height 9
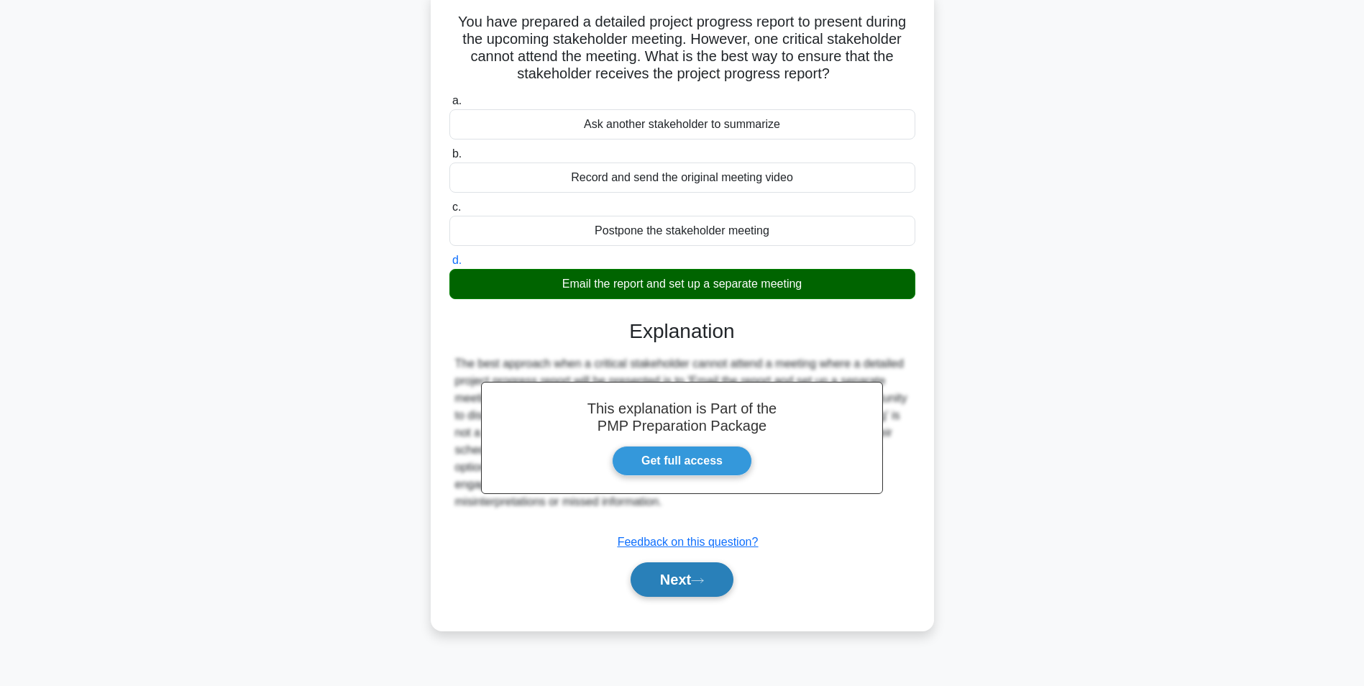
click at [704, 584] on icon at bounding box center [697, 581] width 13 height 8
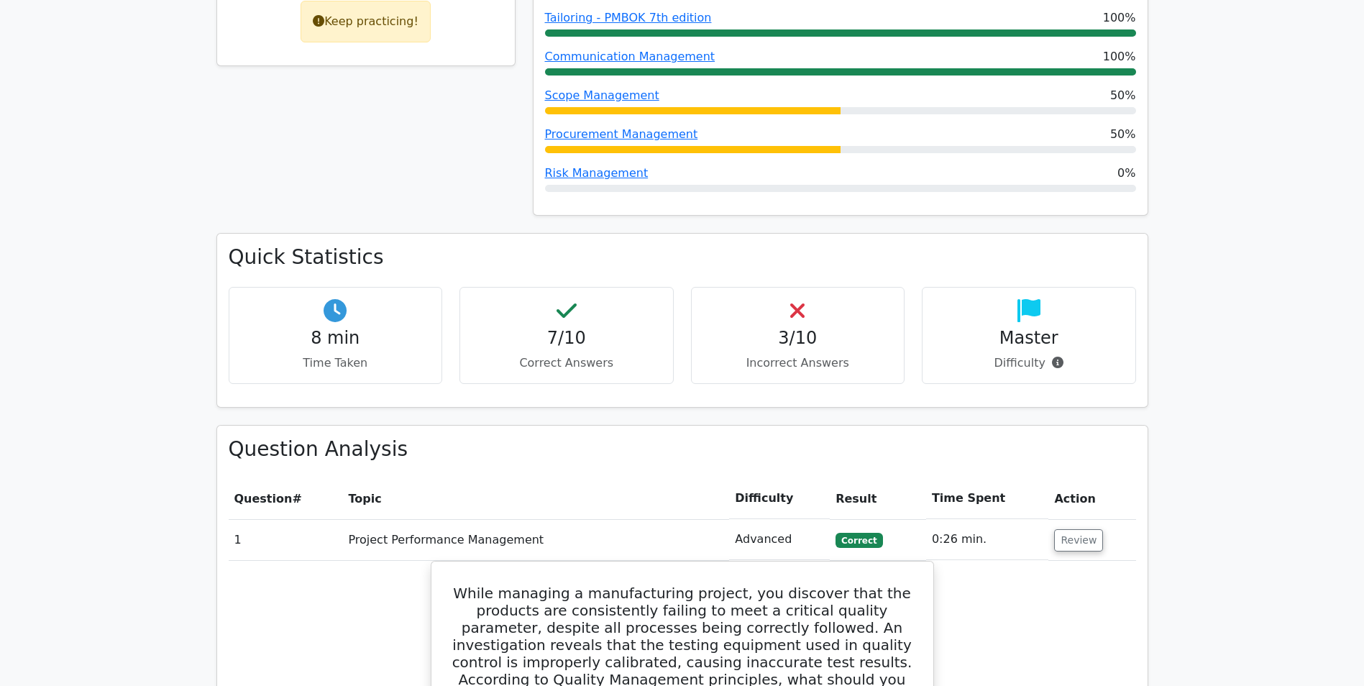
scroll to position [761, 0]
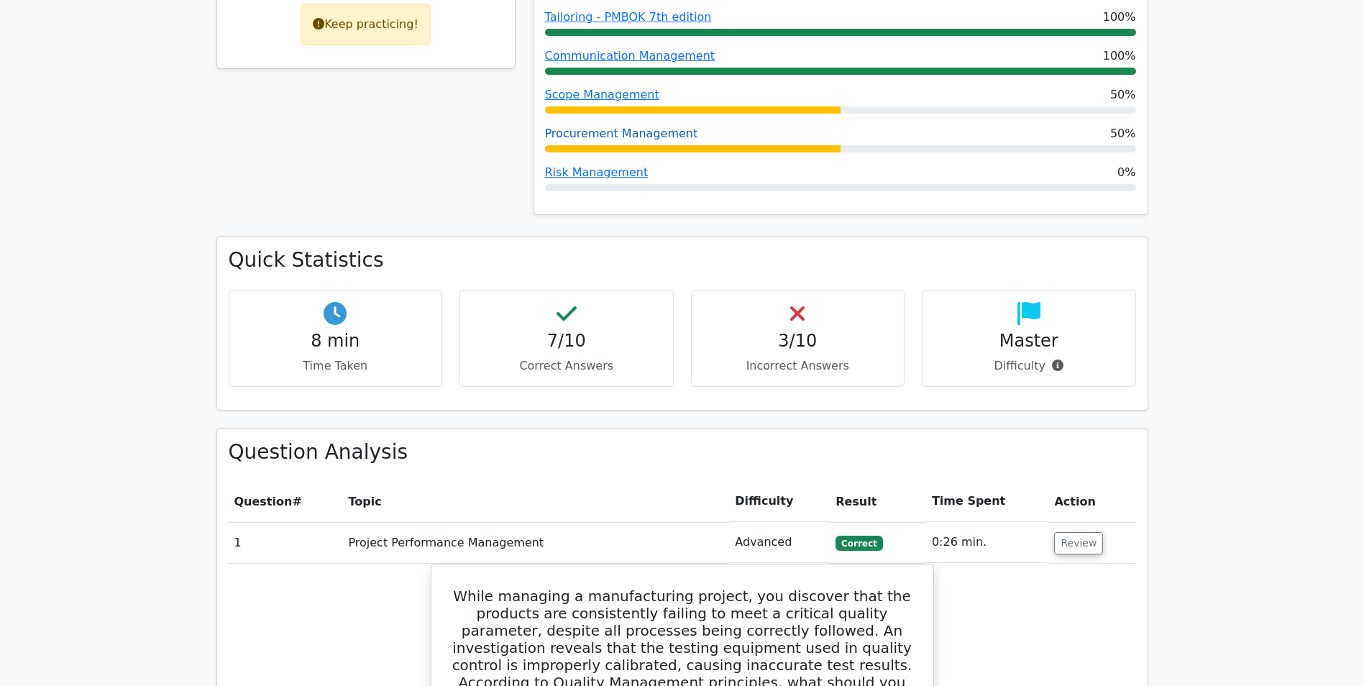
click at [615, 127] on link "Procurement Management" at bounding box center [621, 134] width 153 height 14
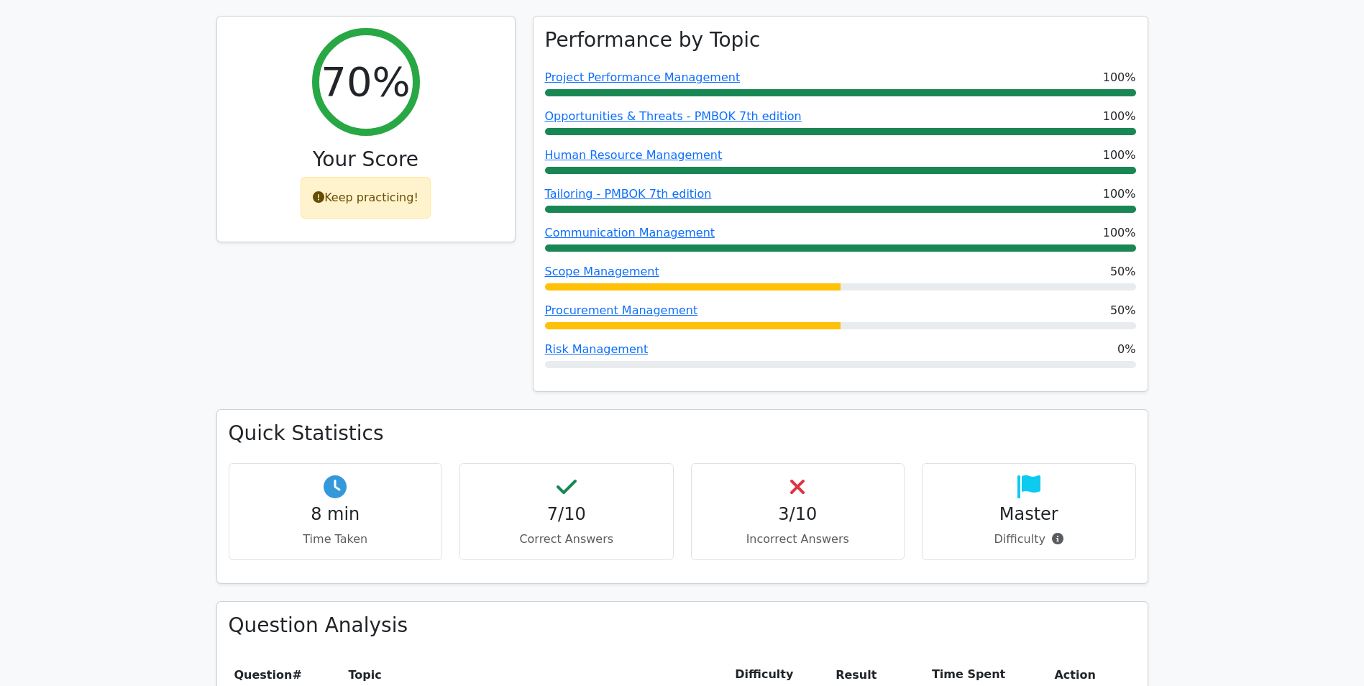
scroll to position [584, 0]
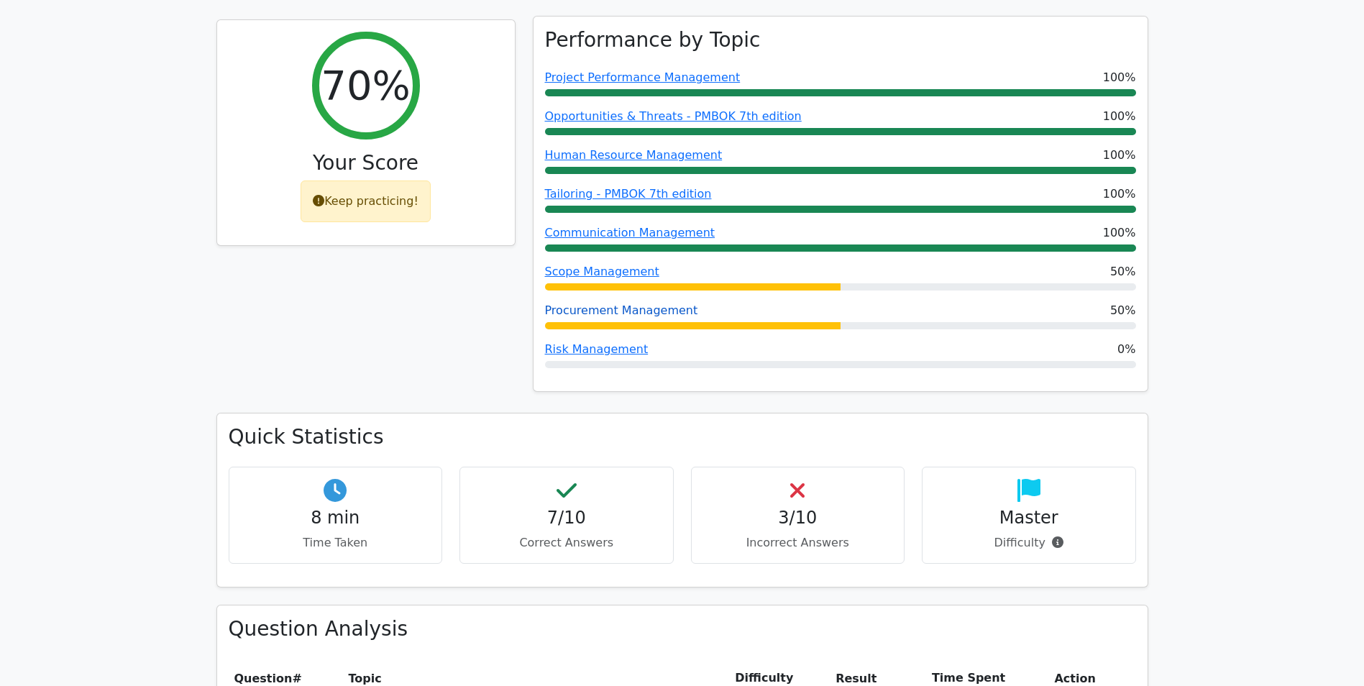
click at [612, 303] on link "Procurement Management" at bounding box center [621, 310] width 153 height 14
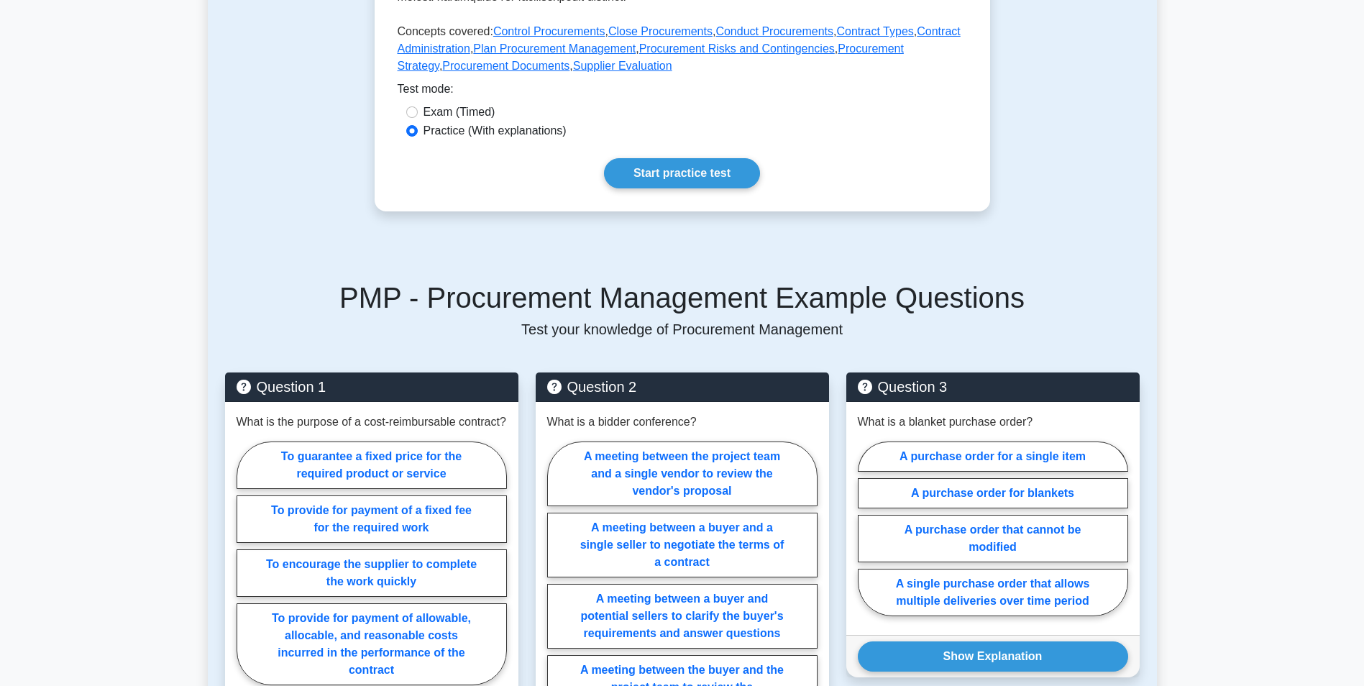
scroll to position [681, 0]
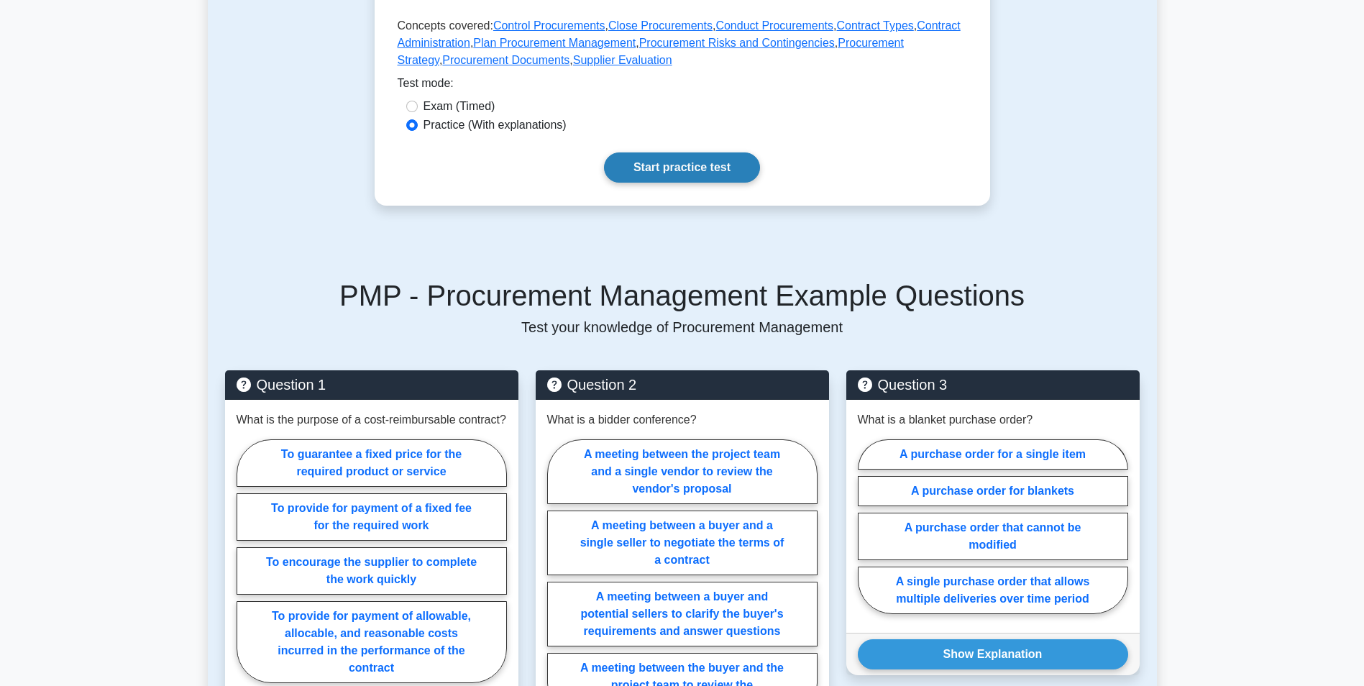
click at [699, 183] on link "Start practice test" at bounding box center [682, 167] width 156 height 30
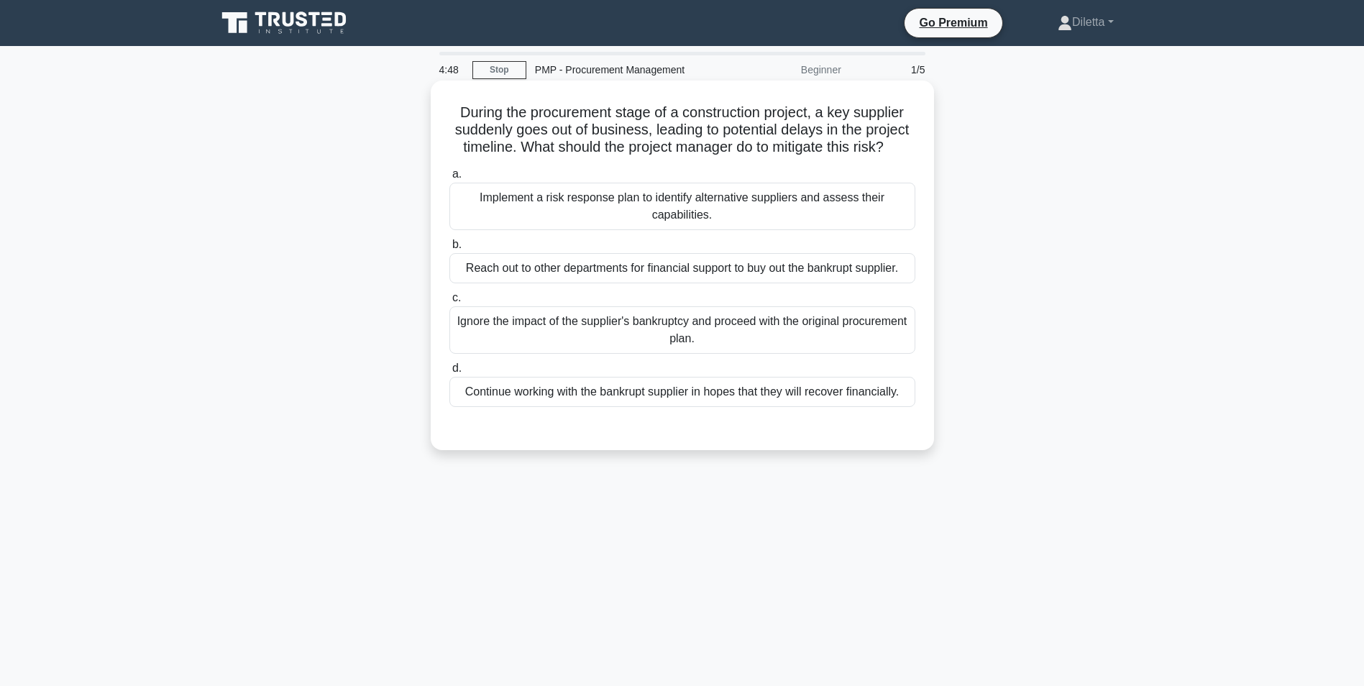
click at [855, 224] on div "Implement a risk response plan to identify alternative suppliers and assess the…" at bounding box center [682, 206] width 466 height 47
click at [449, 179] on input "a. Implement a risk response plan to identify alternative suppliers and assess …" at bounding box center [449, 174] width 0 height 9
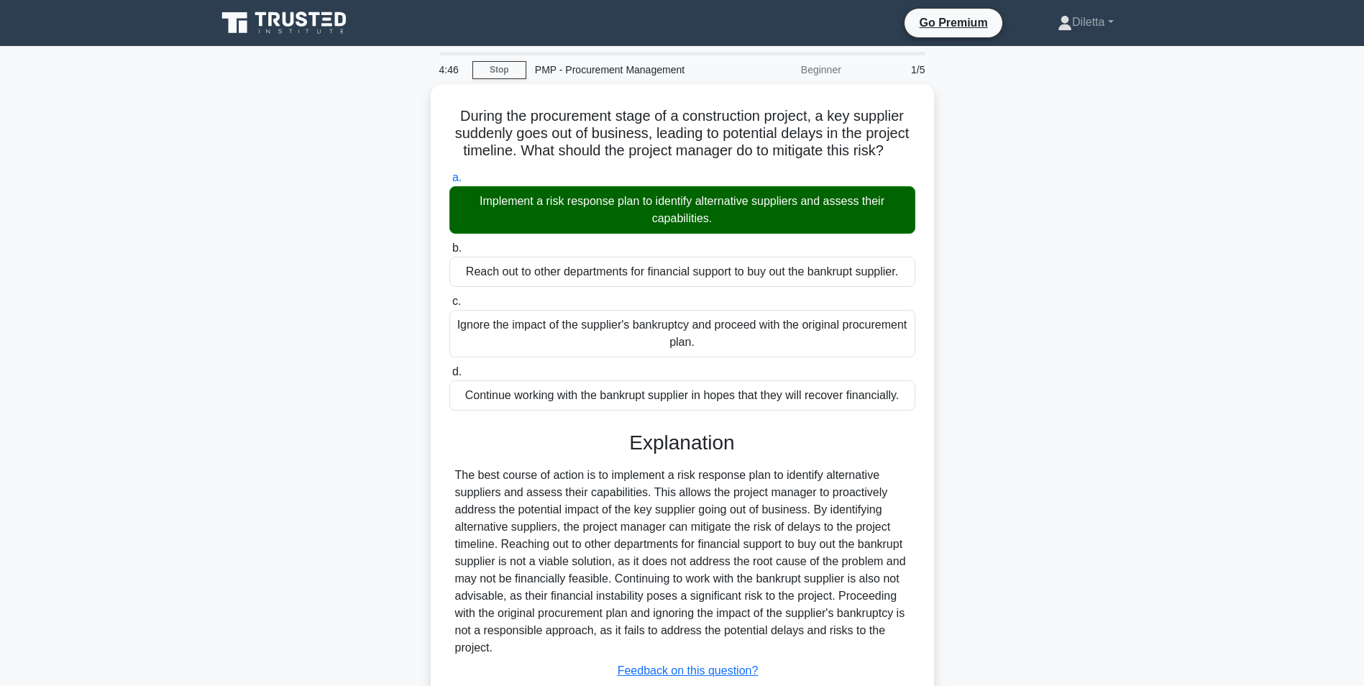
drag, startPoint x: 1363, startPoint y: 354, endPoint x: 1385, endPoint y: 490, distance: 137.6
click at [1363, 490] on html "Go Premium Diletta" at bounding box center [682, 391] width 1364 height 783
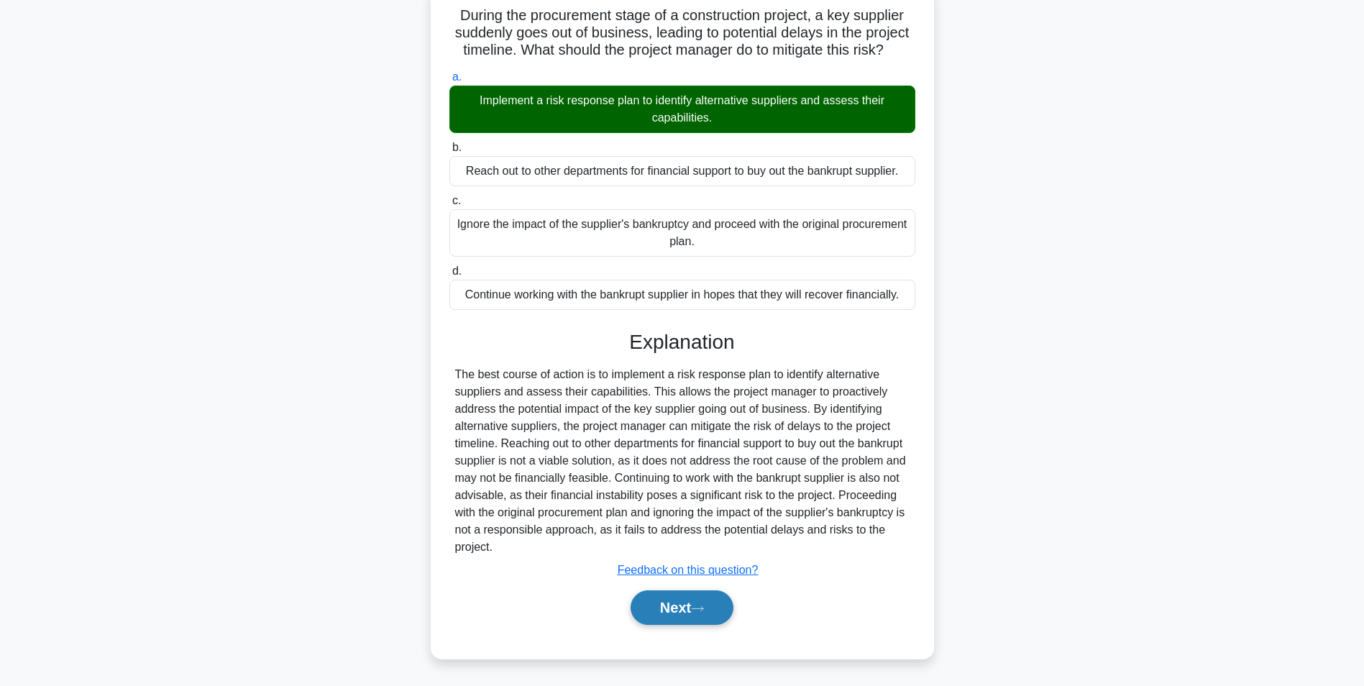
click at [697, 607] on icon at bounding box center [697, 609] width 13 height 8
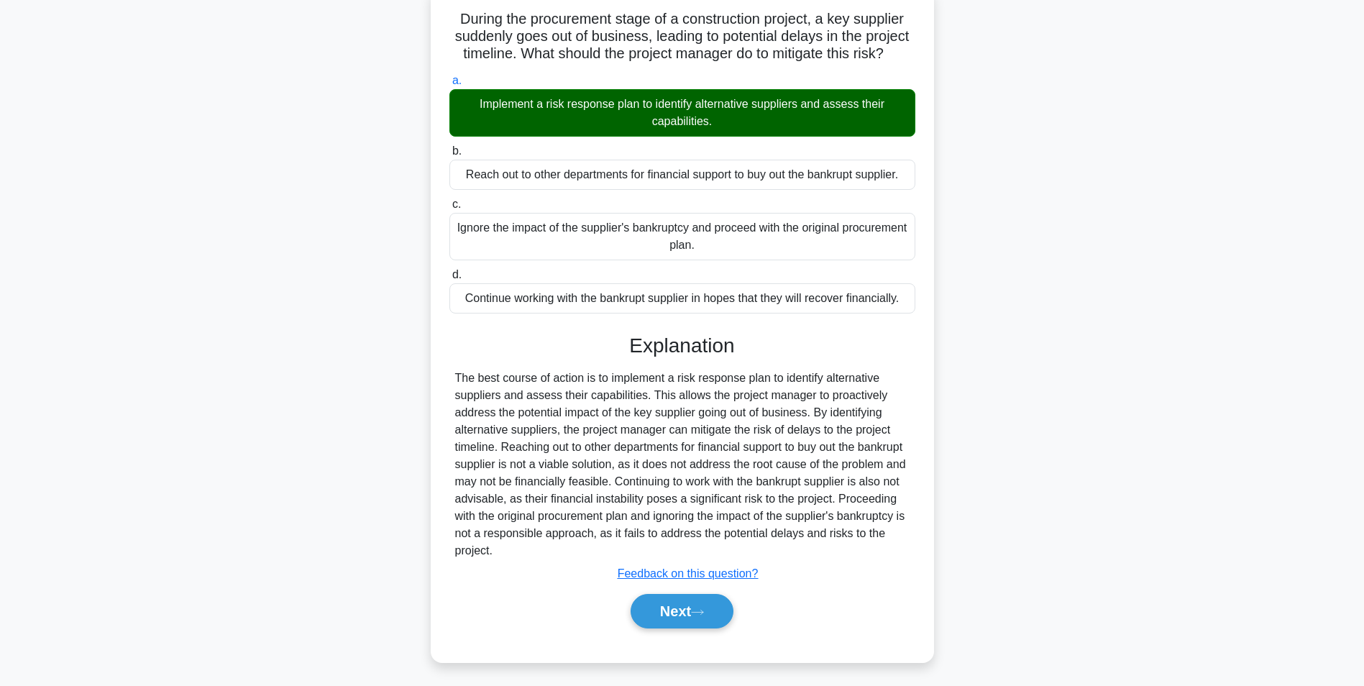
scroll to position [91, 0]
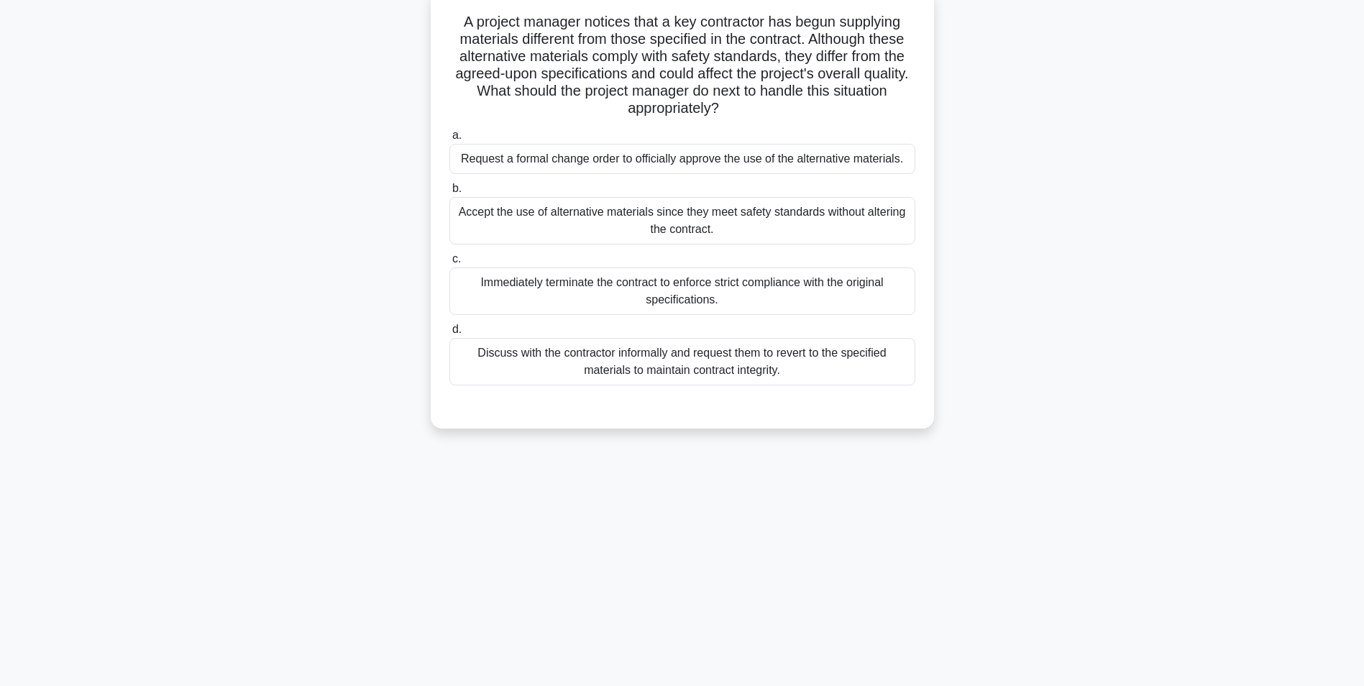
click at [908, 159] on div "Request a formal change order to officially approve the use of the alternative …" at bounding box center [682, 159] width 466 height 30
click at [449, 140] on input "a. Request a formal change order to officially approve the use of the alternati…" at bounding box center [449, 135] width 0 height 9
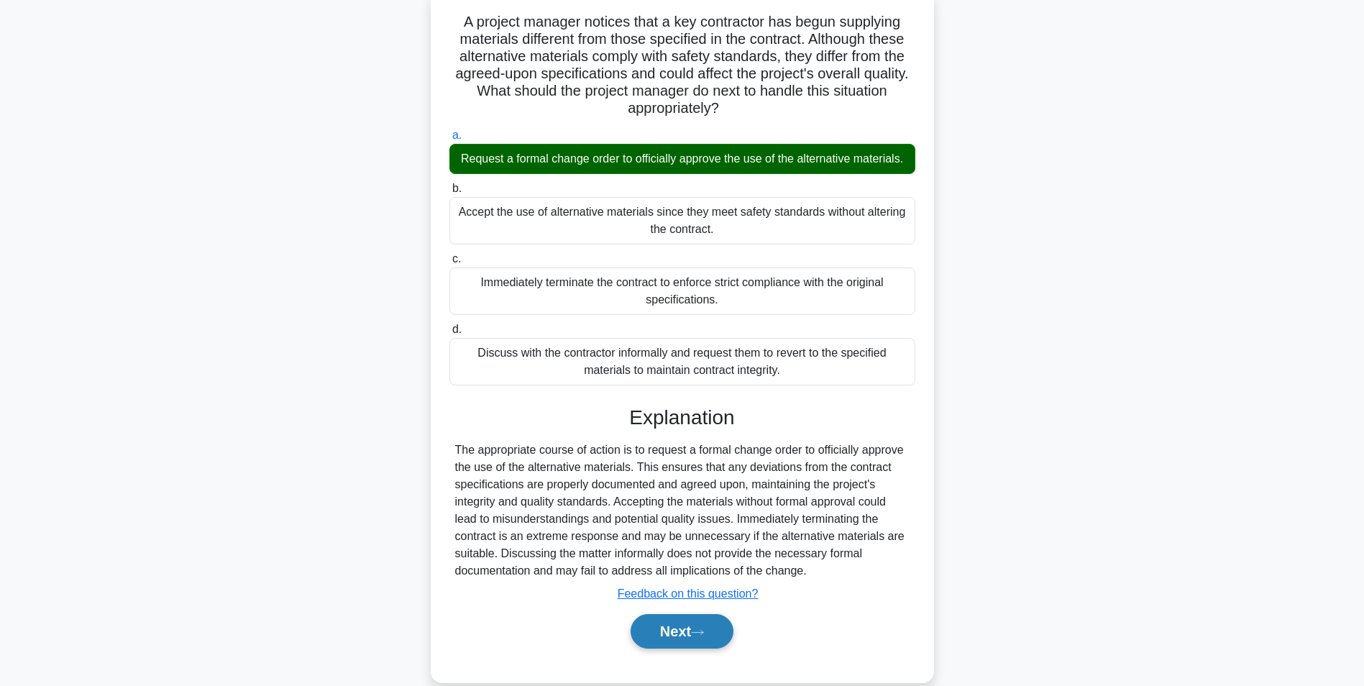
click at [710, 648] on button "Next" at bounding box center [681, 631] width 103 height 35
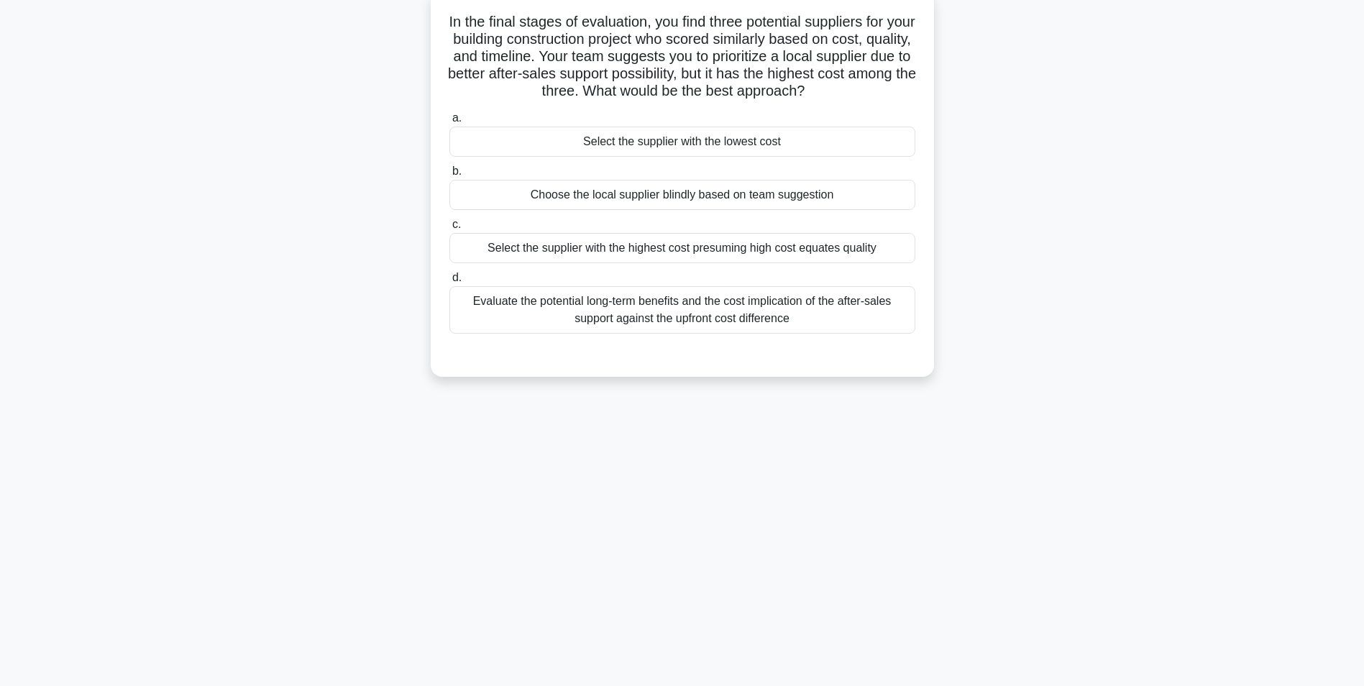
click at [804, 304] on div "Evaluate the potential long-term benefits and the cost implication of the after…" at bounding box center [682, 309] width 466 height 47
click at [449, 283] on input "d. Evaluate the potential long-term benefits and the cost implication of the af…" at bounding box center [449, 277] width 0 height 9
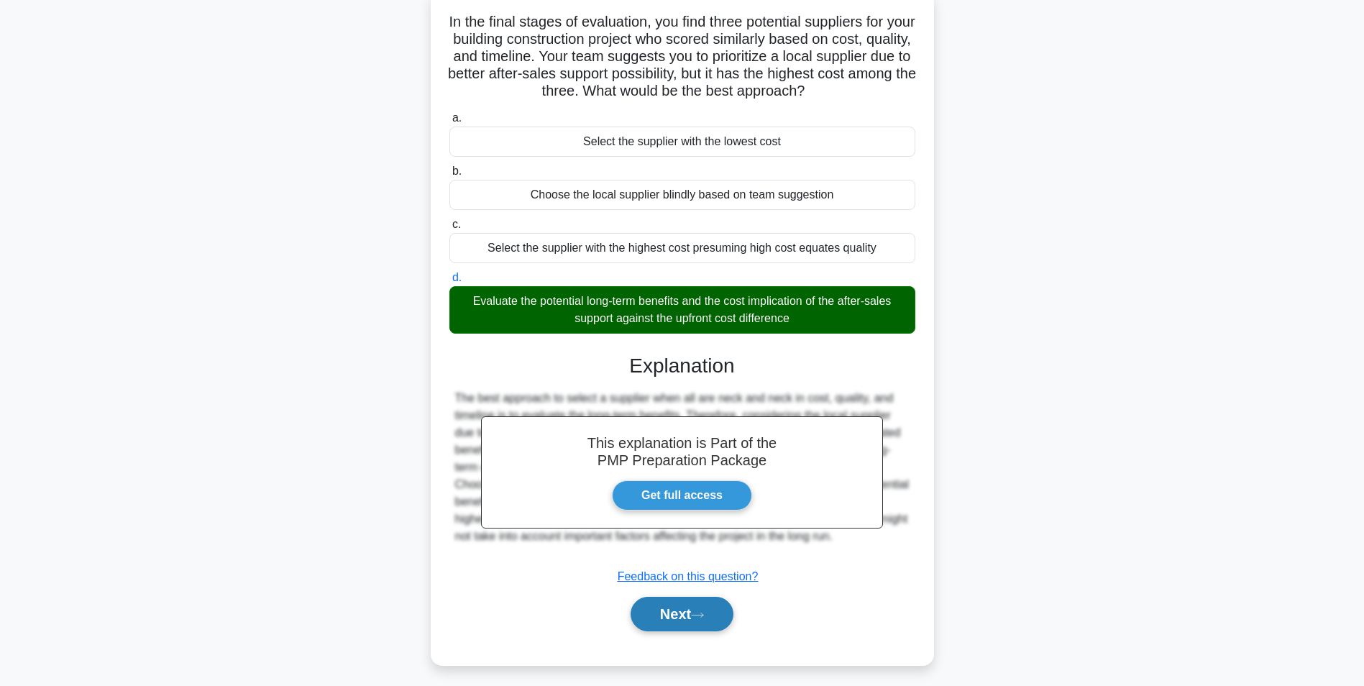
click at [699, 599] on button "Next" at bounding box center [681, 614] width 103 height 35
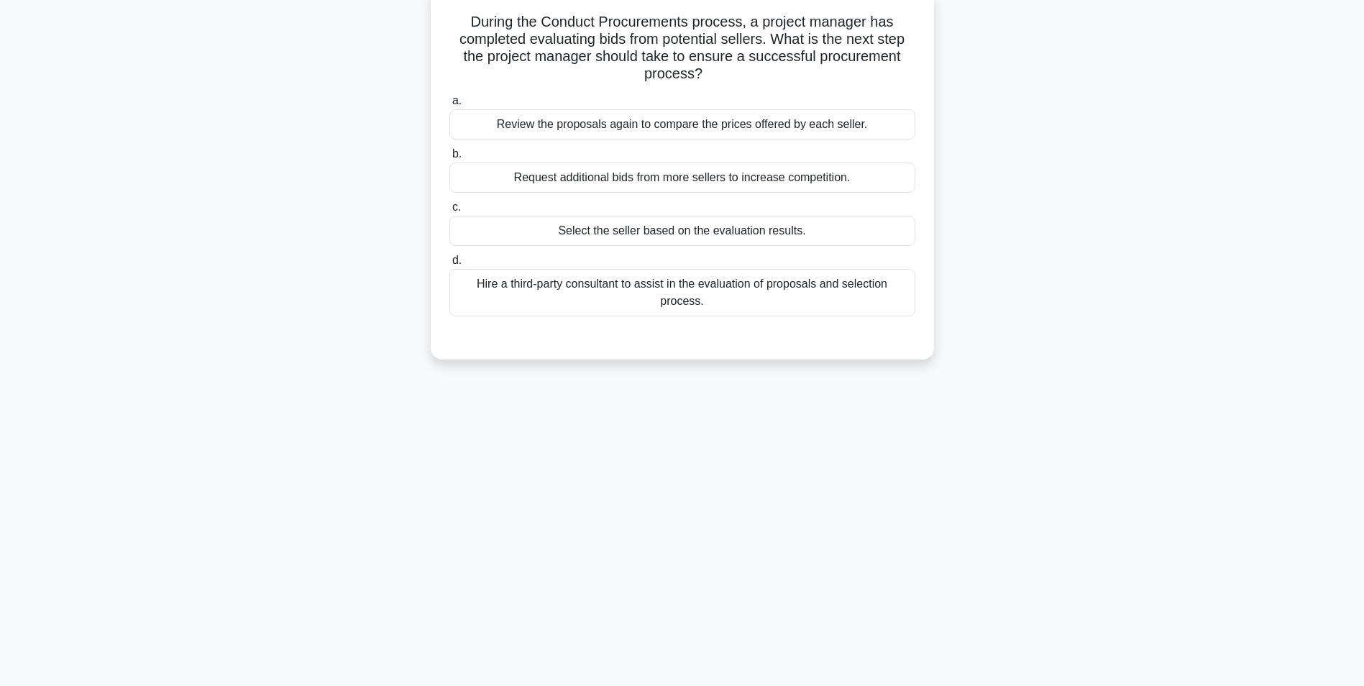
click at [710, 300] on div "Hire a third-party consultant to assist in the evaluation of proposals and sele…" at bounding box center [682, 292] width 466 height 47
click at [449, 265] on input "d. Hire a third-party consultant to assist in the evaluation of proposals and s…" at bounding box center [449, 260] width 0 height 9
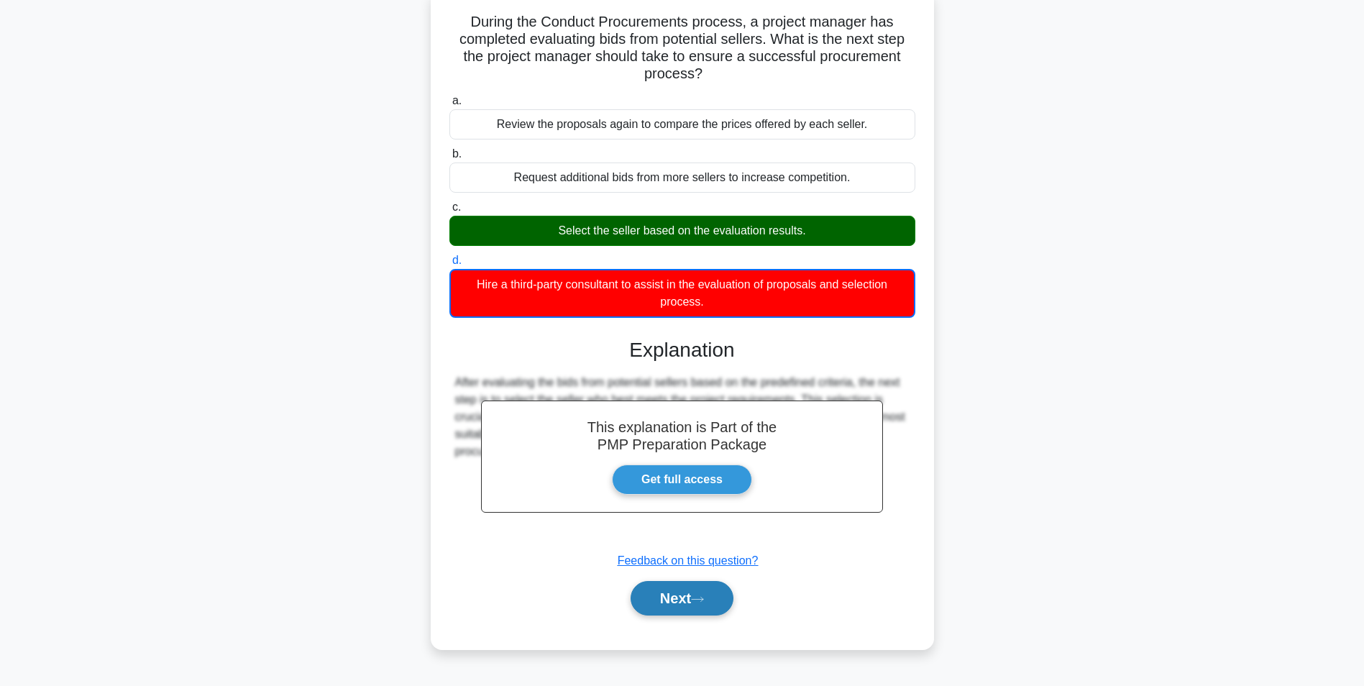
click at [688, 590] on button "Next" at bounding box center [681, 598] width 103 height 35
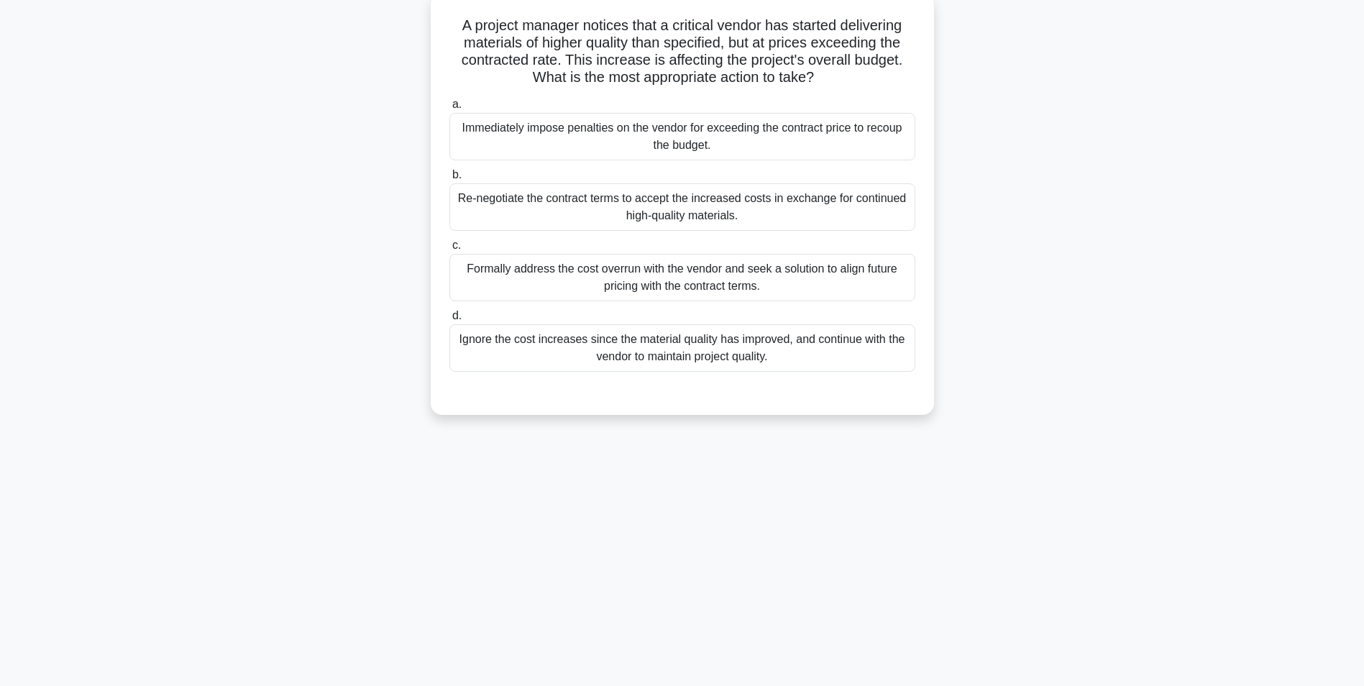
drag, startPoint x: 1354, startPoint y: 151, endPoint x: 1364, endPoint y: 147, distance: 10.0
click at [1363, 147] on html "Go Premium Diletta" at bounding box center [682, 297] width 1364 height 776
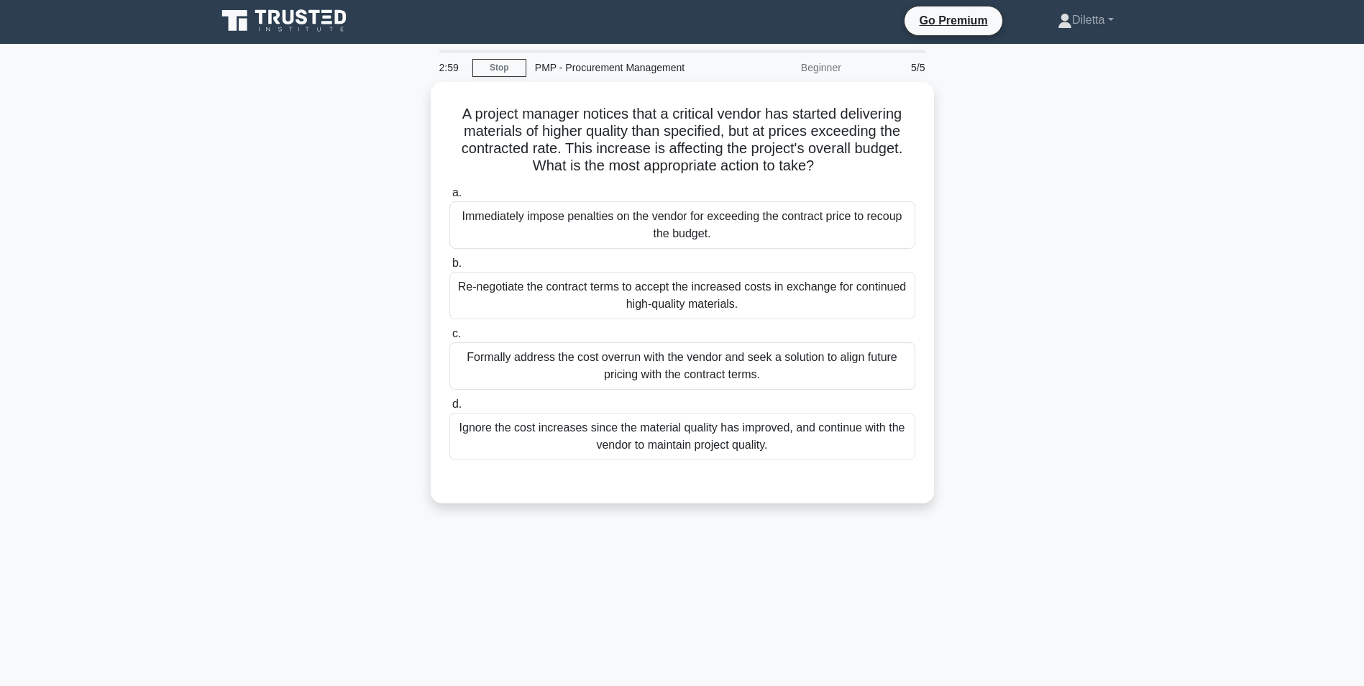
click at [963, 313] on div "A project manager notices that a critical vendor has started delivering materia…" at bounding box center [682, 301] width 949 height 439
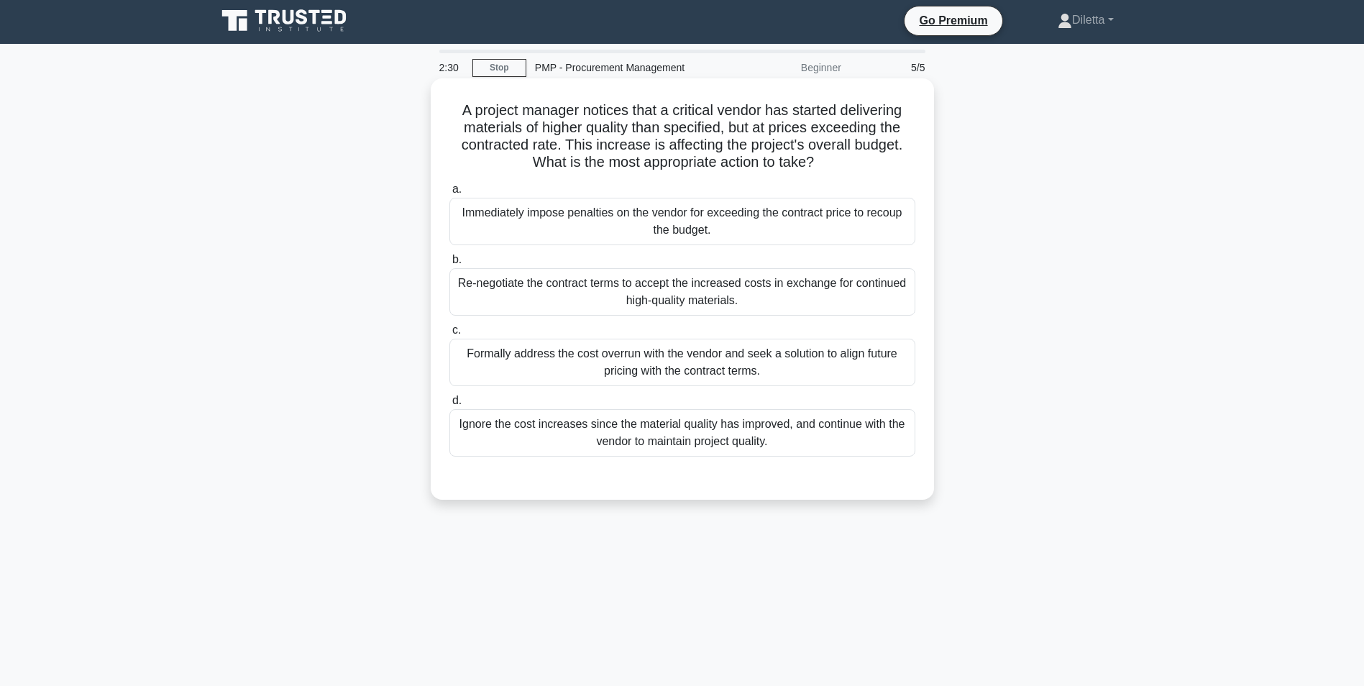
click at [825, 373] on div "Formally address the cost overrun with the vendor and seek a solution to align …" at bounding box center [682, 362] width 466 height 47
click at [449, 335] on input "c. Formally address the cost overrun with the vendor and seek a solution to ali…" at bounding box center [449, 330] width 0 height 9
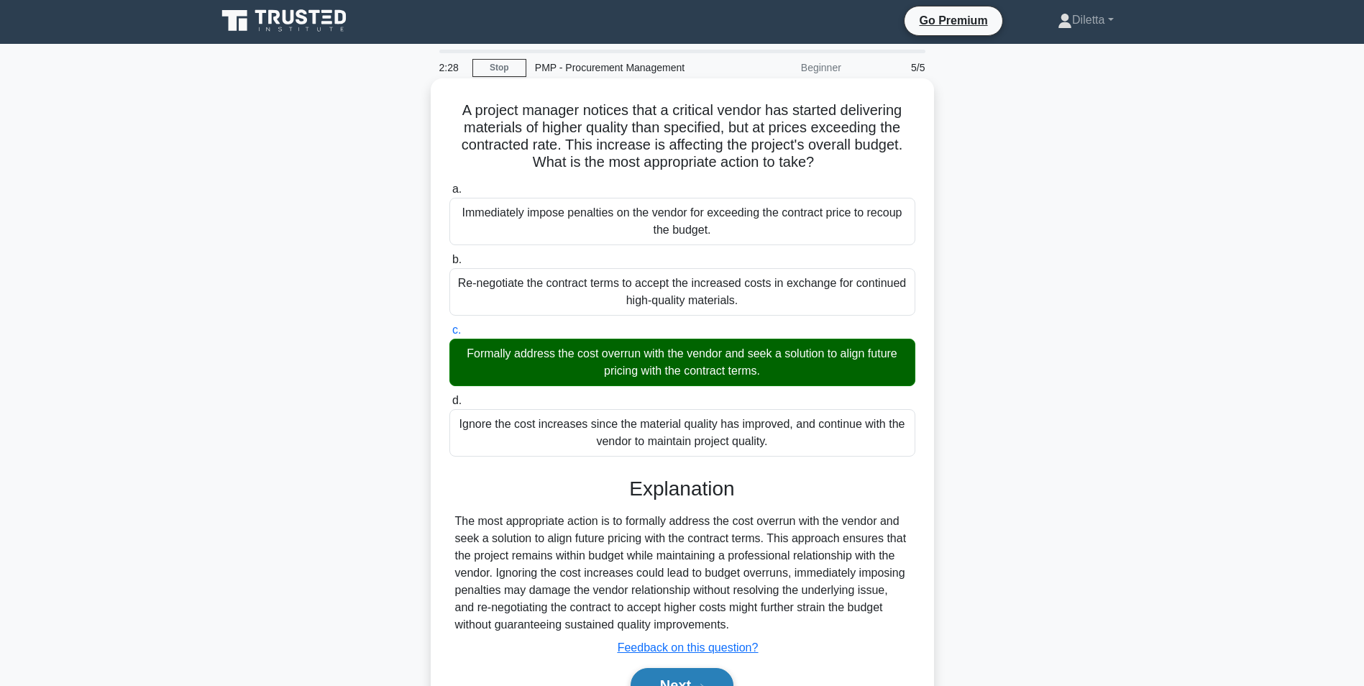
click at [709, 677] on button "Next" at bounding box center [681, 685] width 103 height 35
